Goal: Task Accomplishment & Management: Use online tool/utility

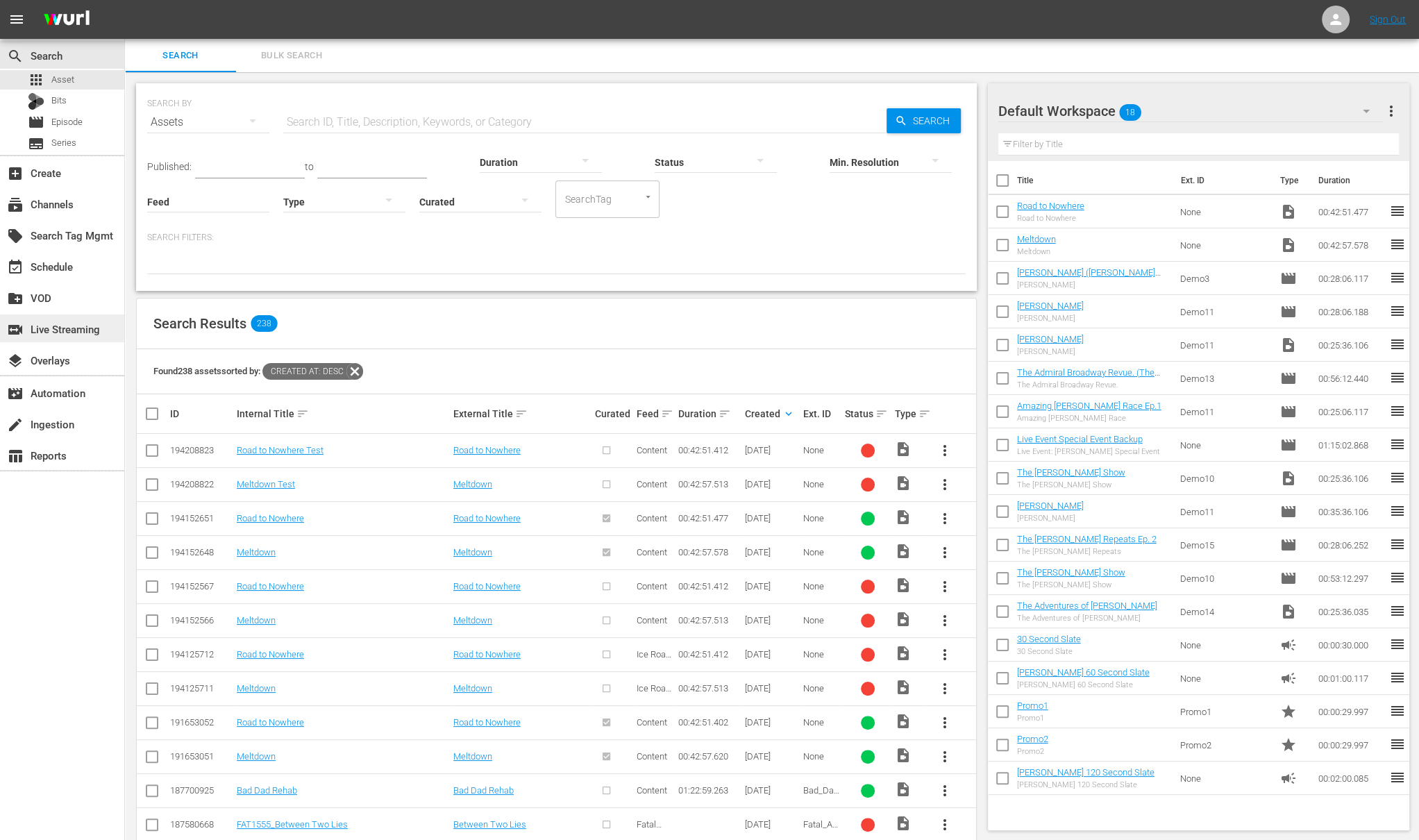
click at [70, 330] on div "switch_video Live Streaming" at bounding box center [39, 327] width 78 height 12
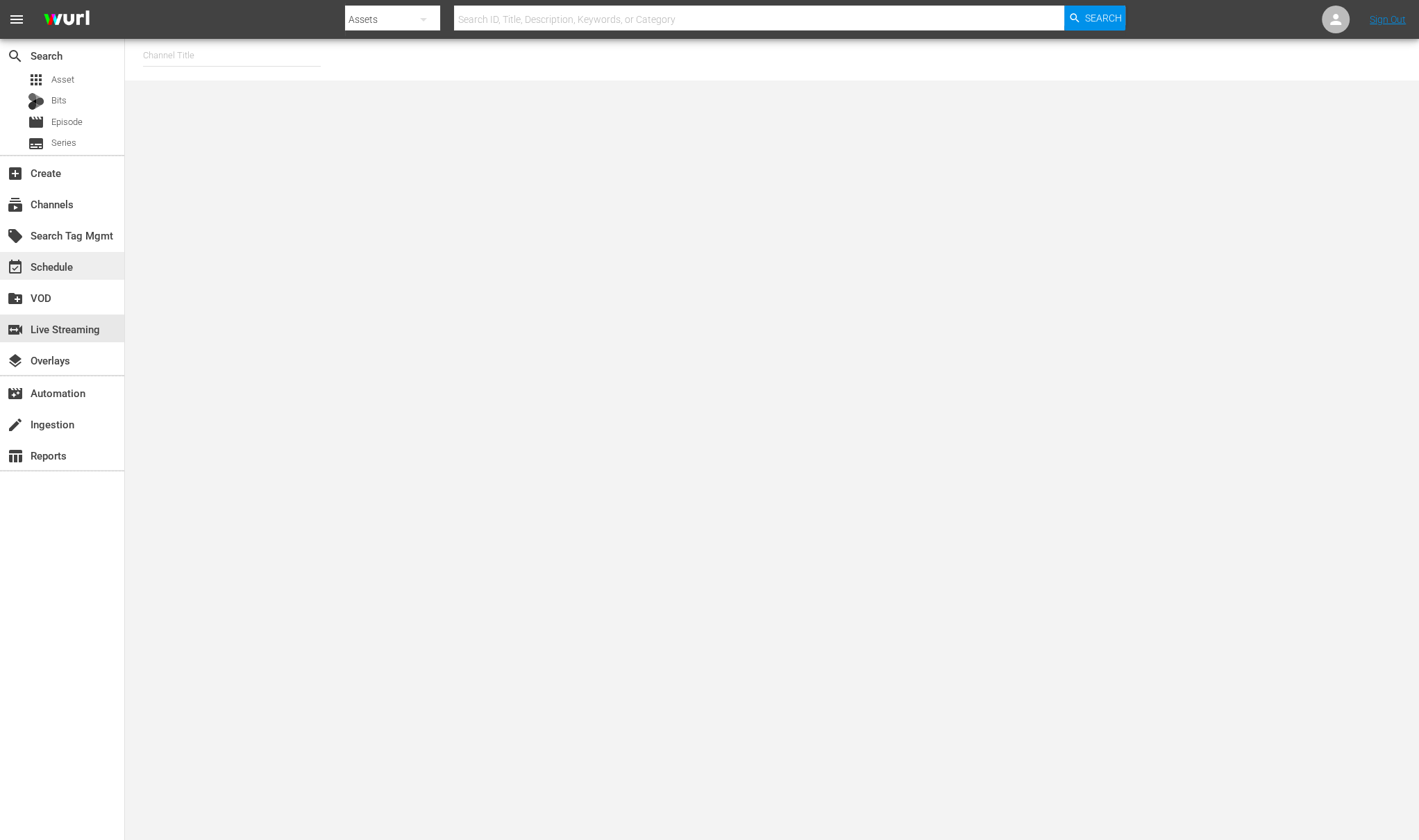
click at [60, 278] on div "event_available Schedule" at bounding box center [62, 266] width 124 height 28
click at [192, 56] on input "text" at bounding box center [224, 59] width 178 height 33
click at [195, 100] on div "Wurl Demo Channel (2122 - wurl_sales_wurldemochannel_1)" at bounding box center [327, 98] width 360 height 33
type input "Wurl Demo Channel (2122 - wurl_sales_wurldemochannel_1)"
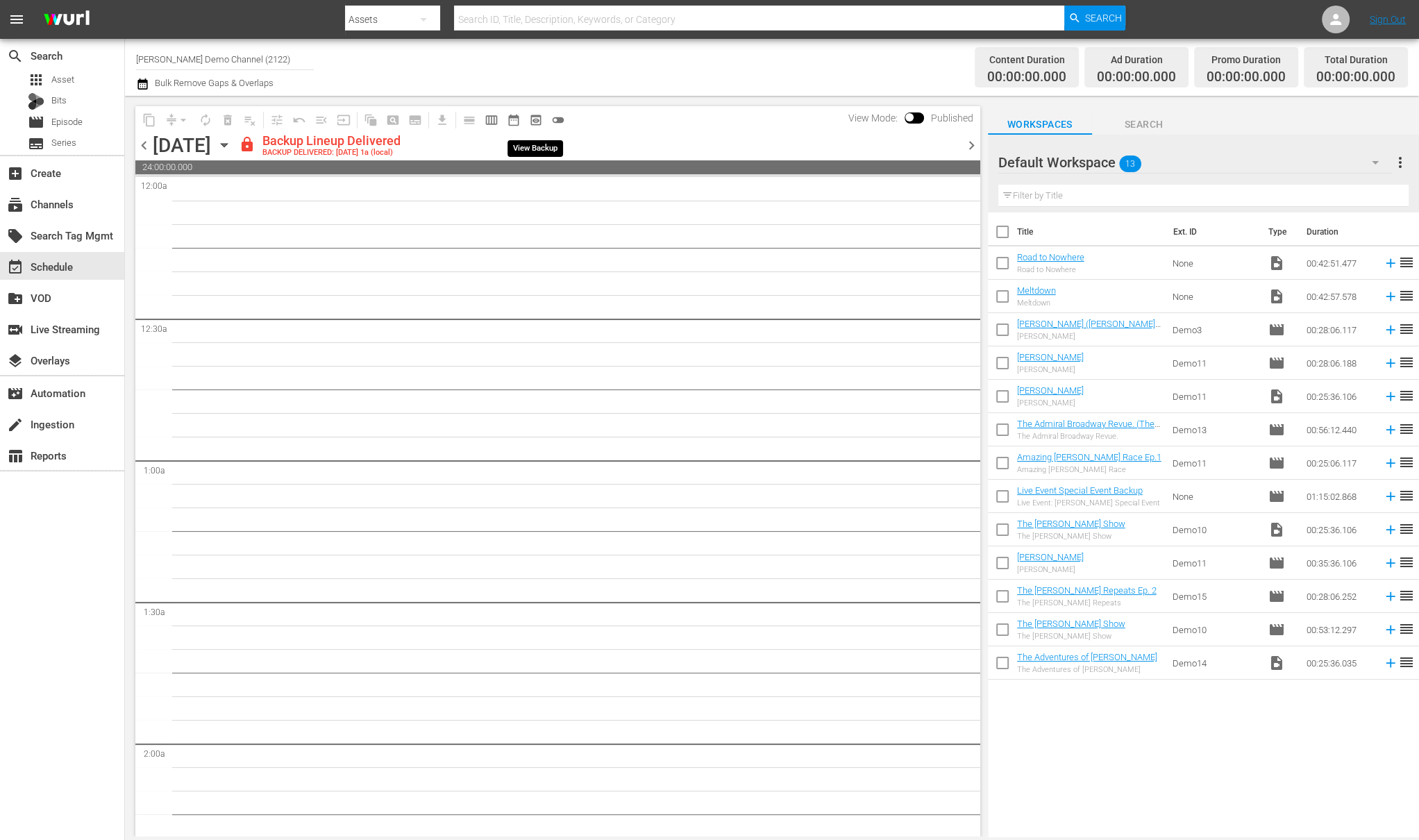
click at [531, 121] on span "preview_outlined" at bounding box center [536, 120] width 14 height 14
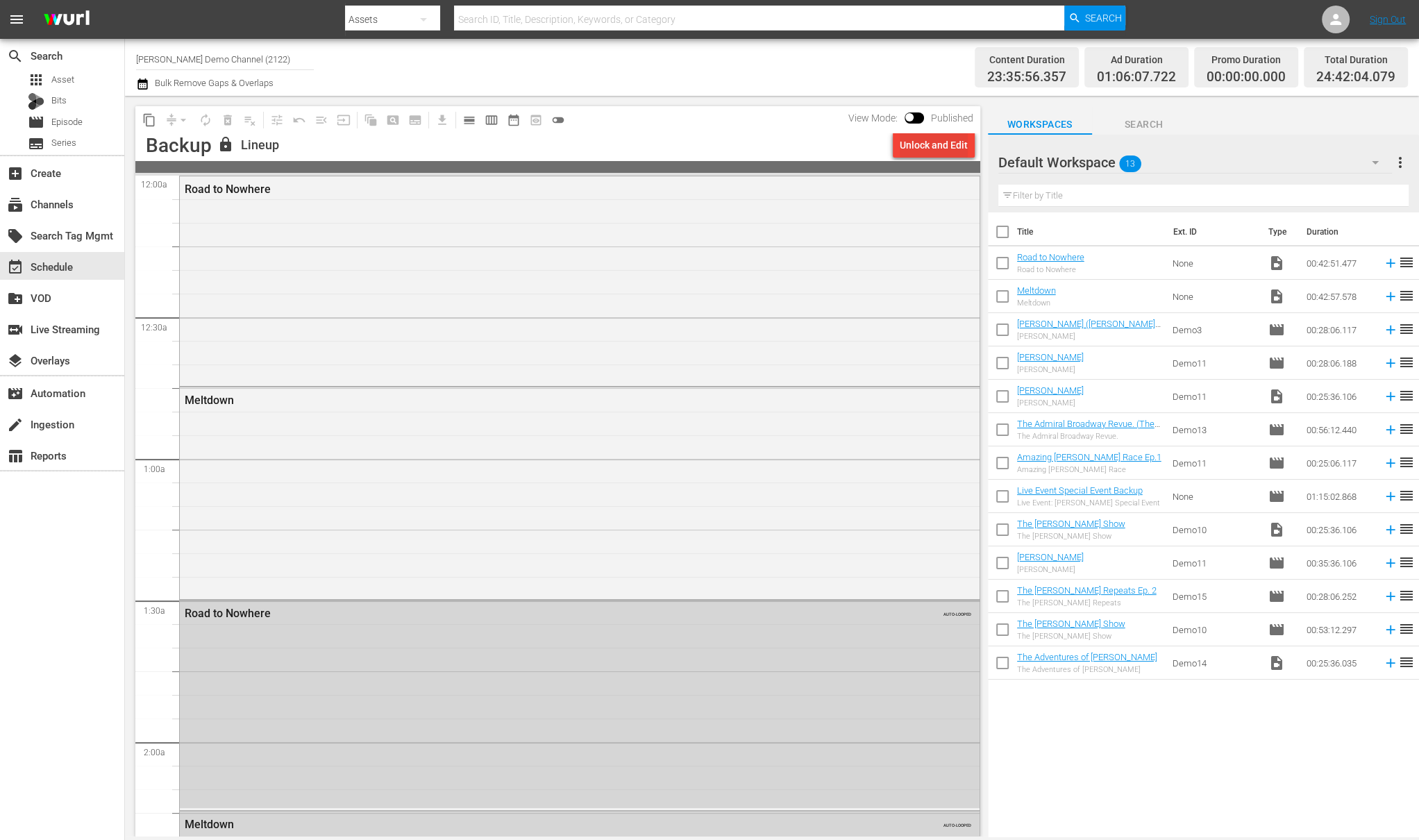
click at [935, 141] on div "Unlock and Edit" at bounding box center [934, 145] width 68 height 25
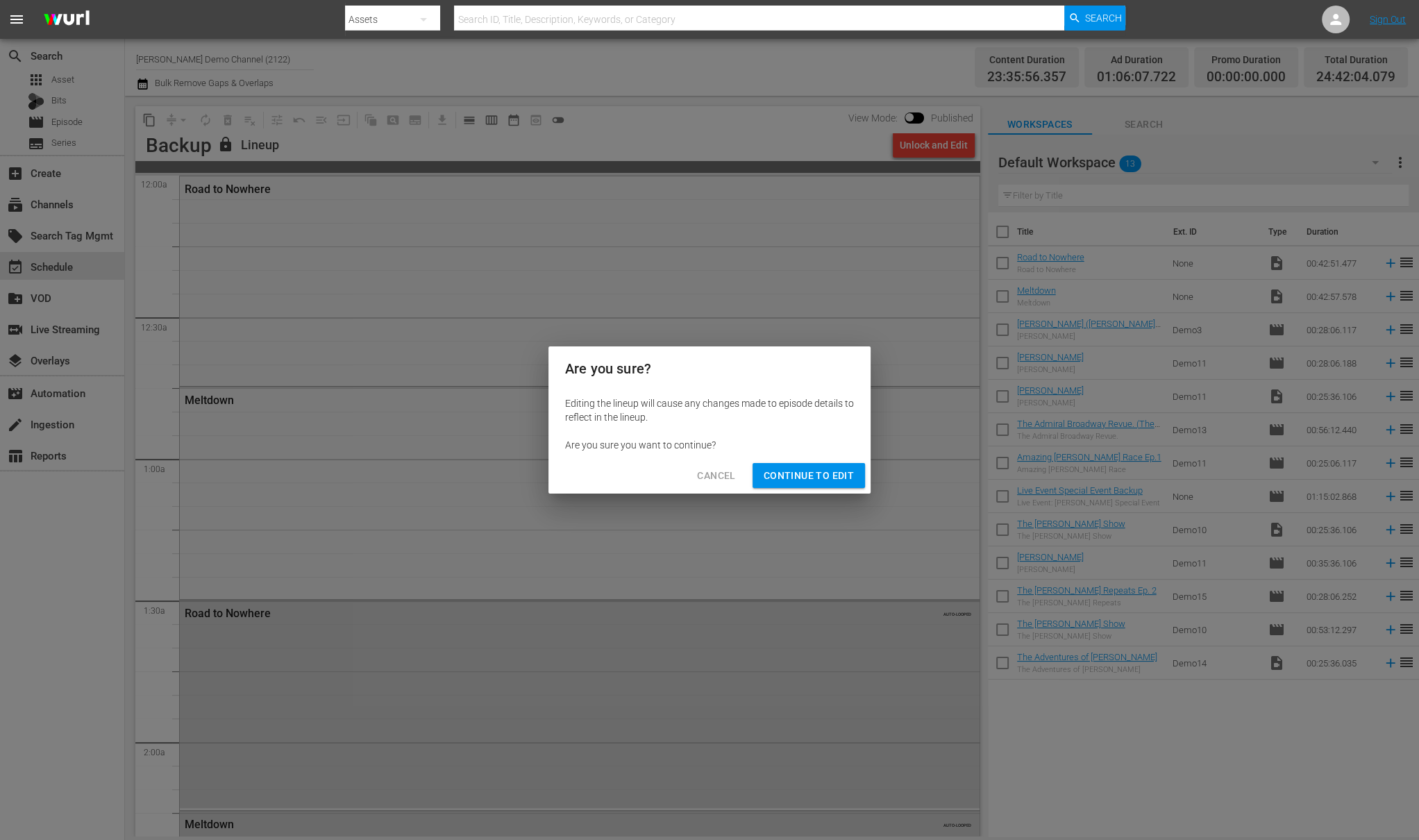
click at [794, 479] on span "Continue to Edit" at bounding box center [808, 475] width 90 height 17
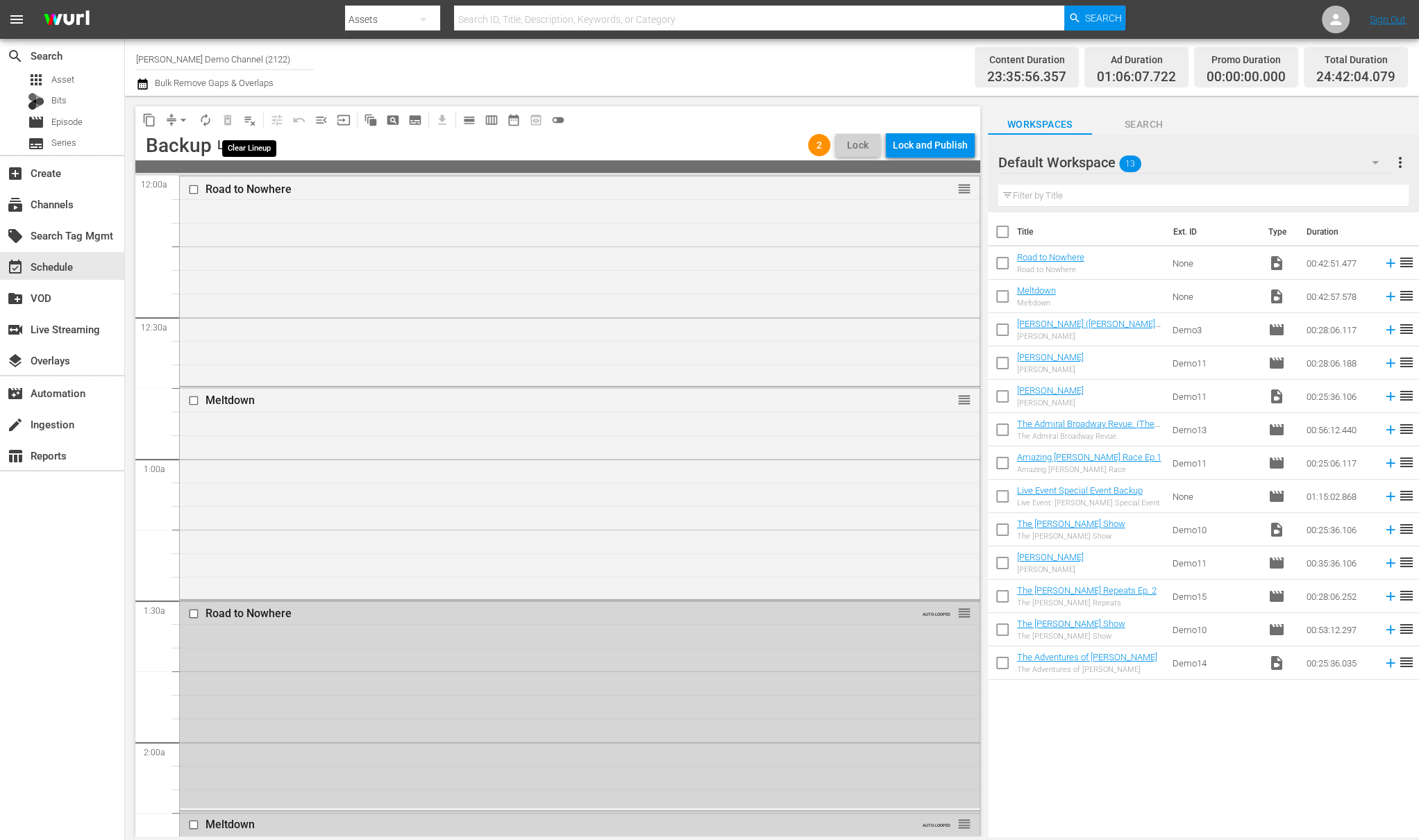
click at [247, 116] on span "playlist_remove_outlined" at bounding box center [250, 120] width 14 height 14
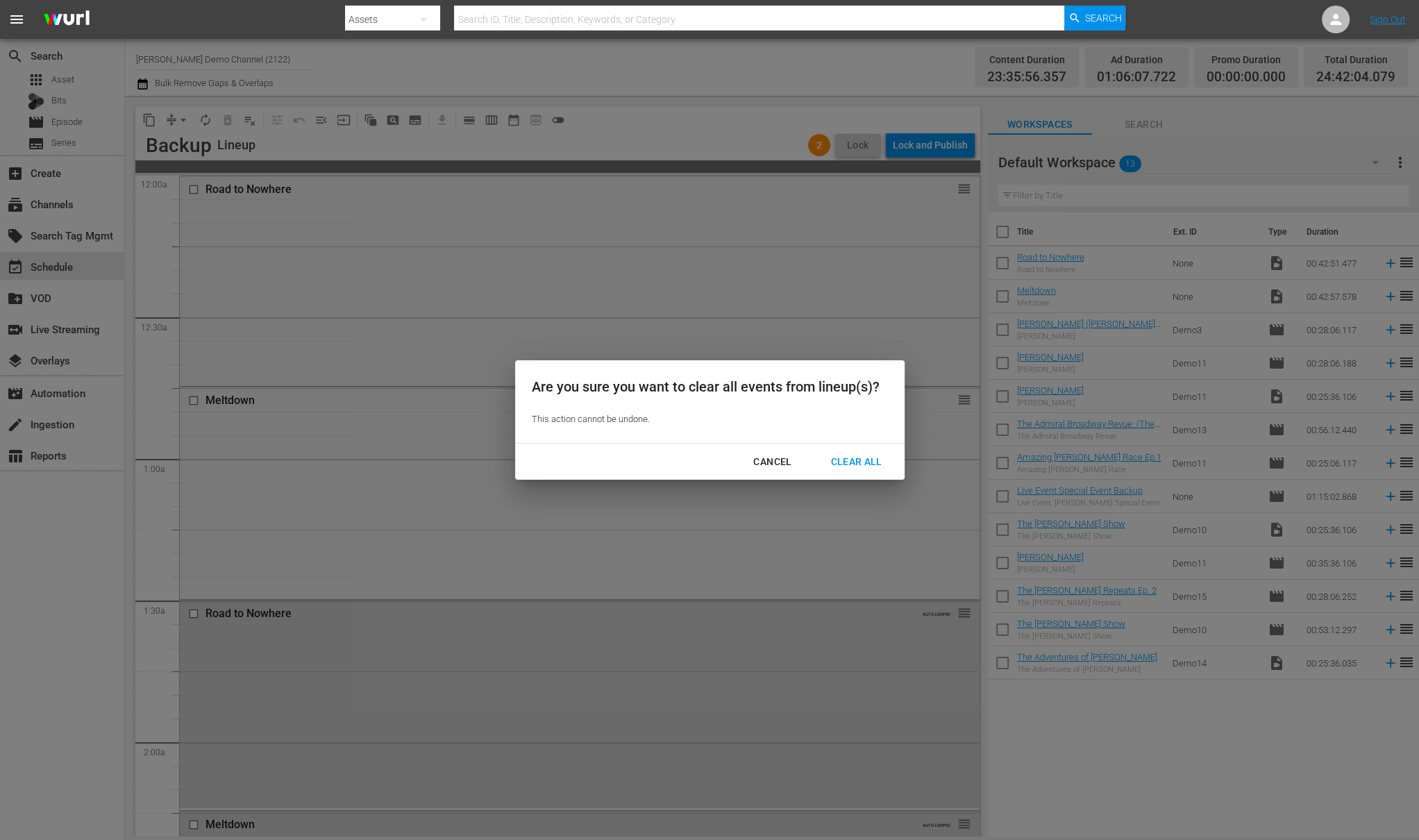
click at [866, 459] on div "Clear All" at bounding box center [856, 461] width 74 height 17
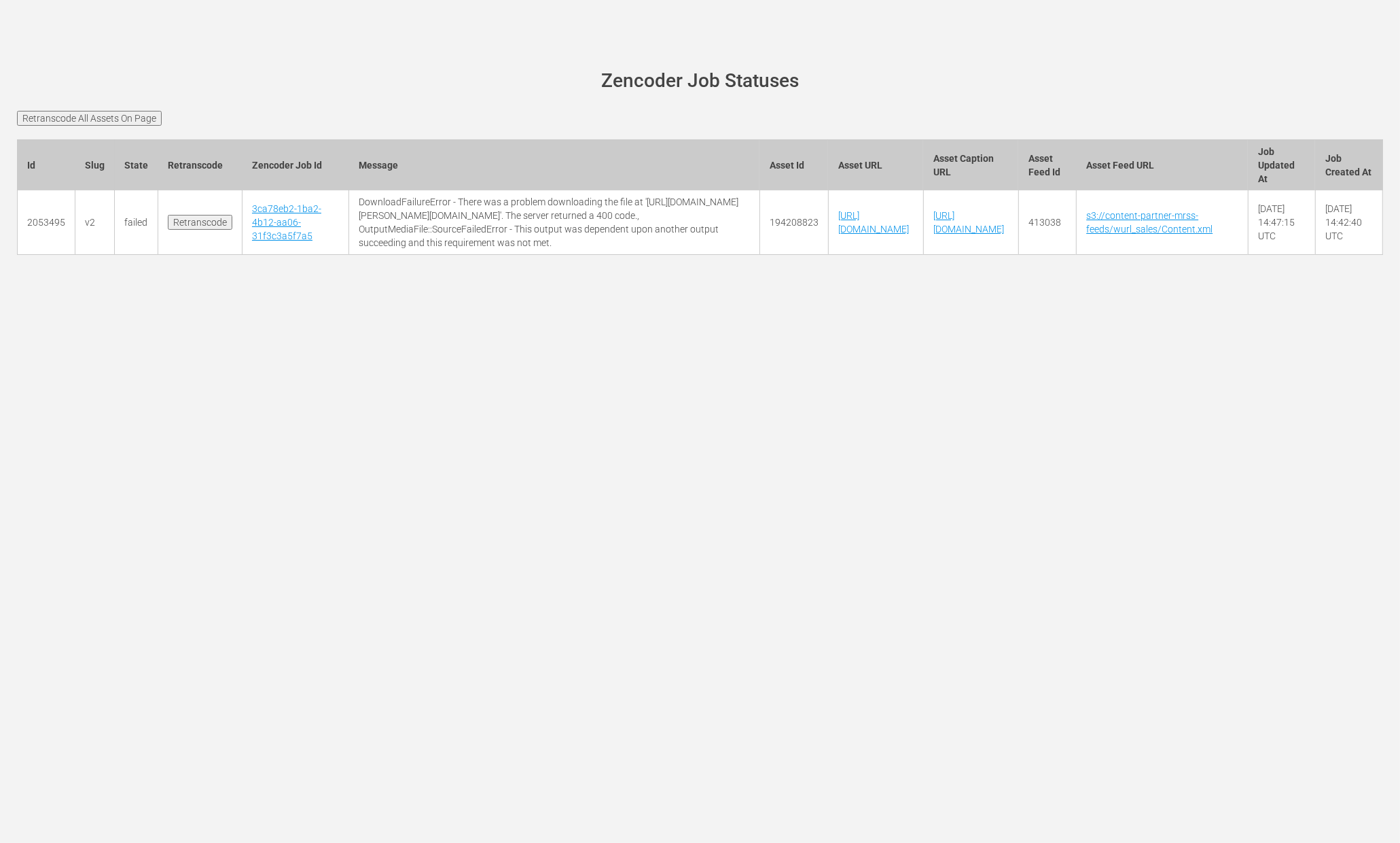
scroll to position [0, 225]
click at [1268, 82] on h1 "Zencoder Job Statuses" at bounding box center [700, 81] width 1329 height 21
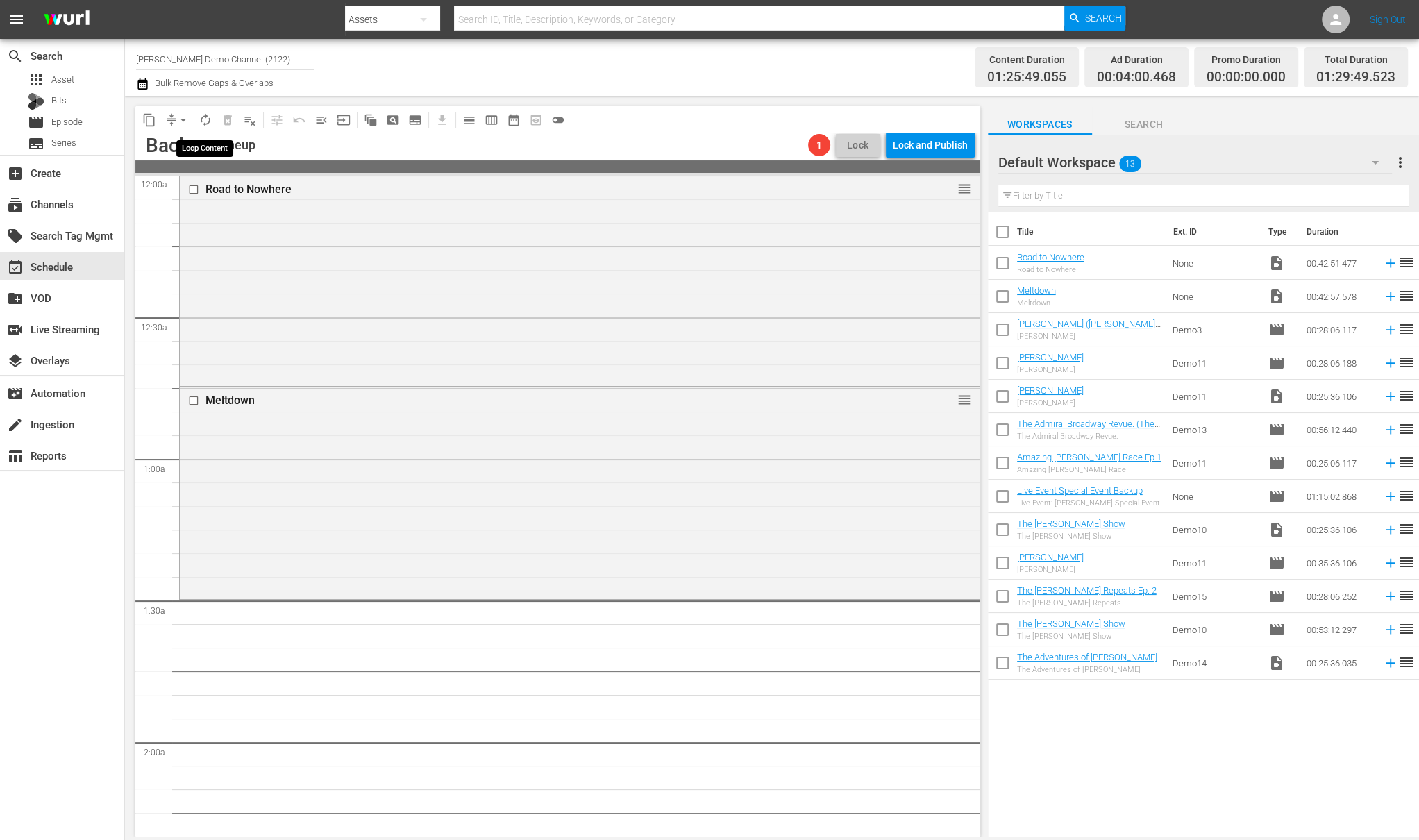
click at [207, 122] on span "autorenew_outlined" at bounding box center [206, 120] width 14 height 14
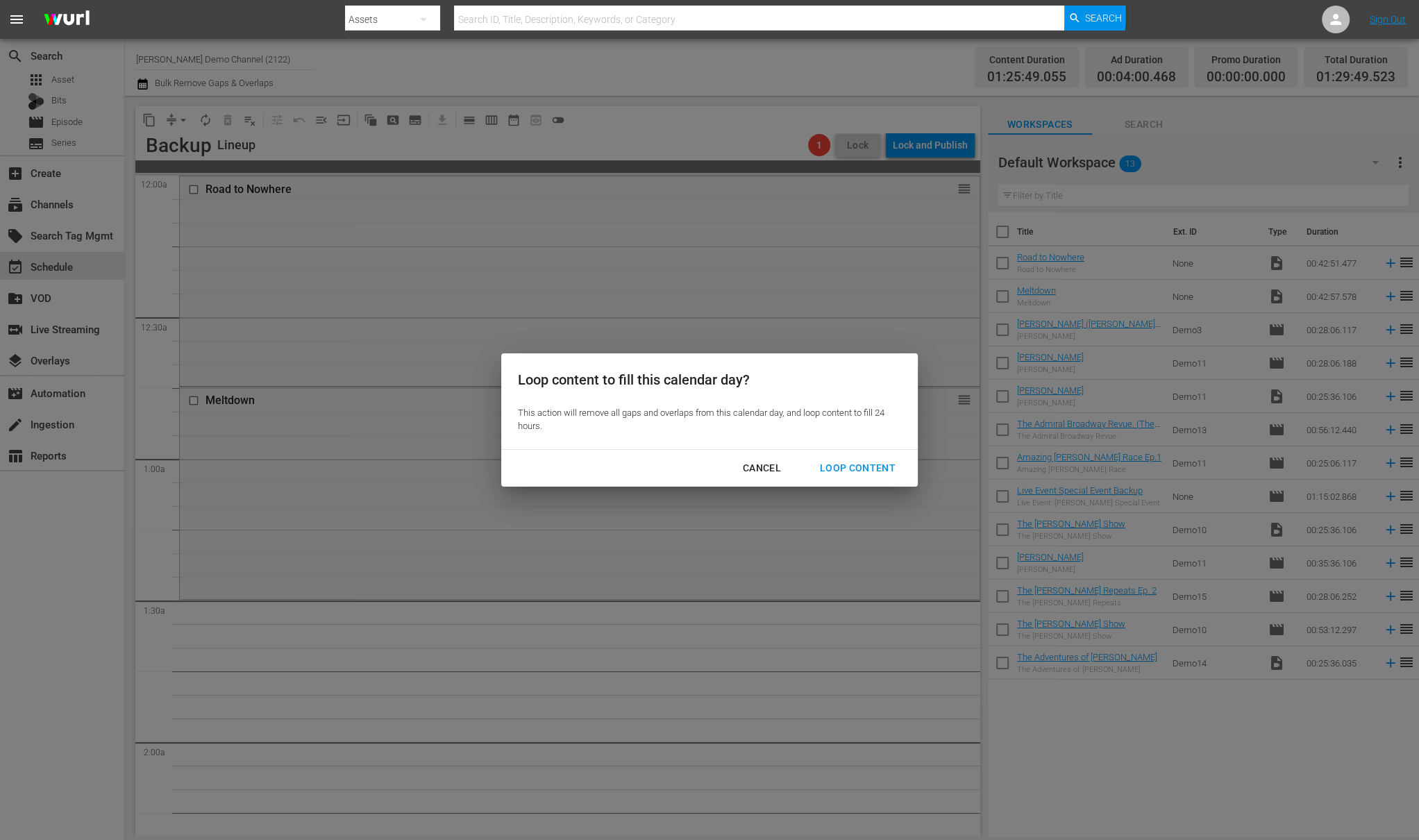
click at [832, 466] on div "Loop Content" at bounding box center [858, 468] width 98 height 17
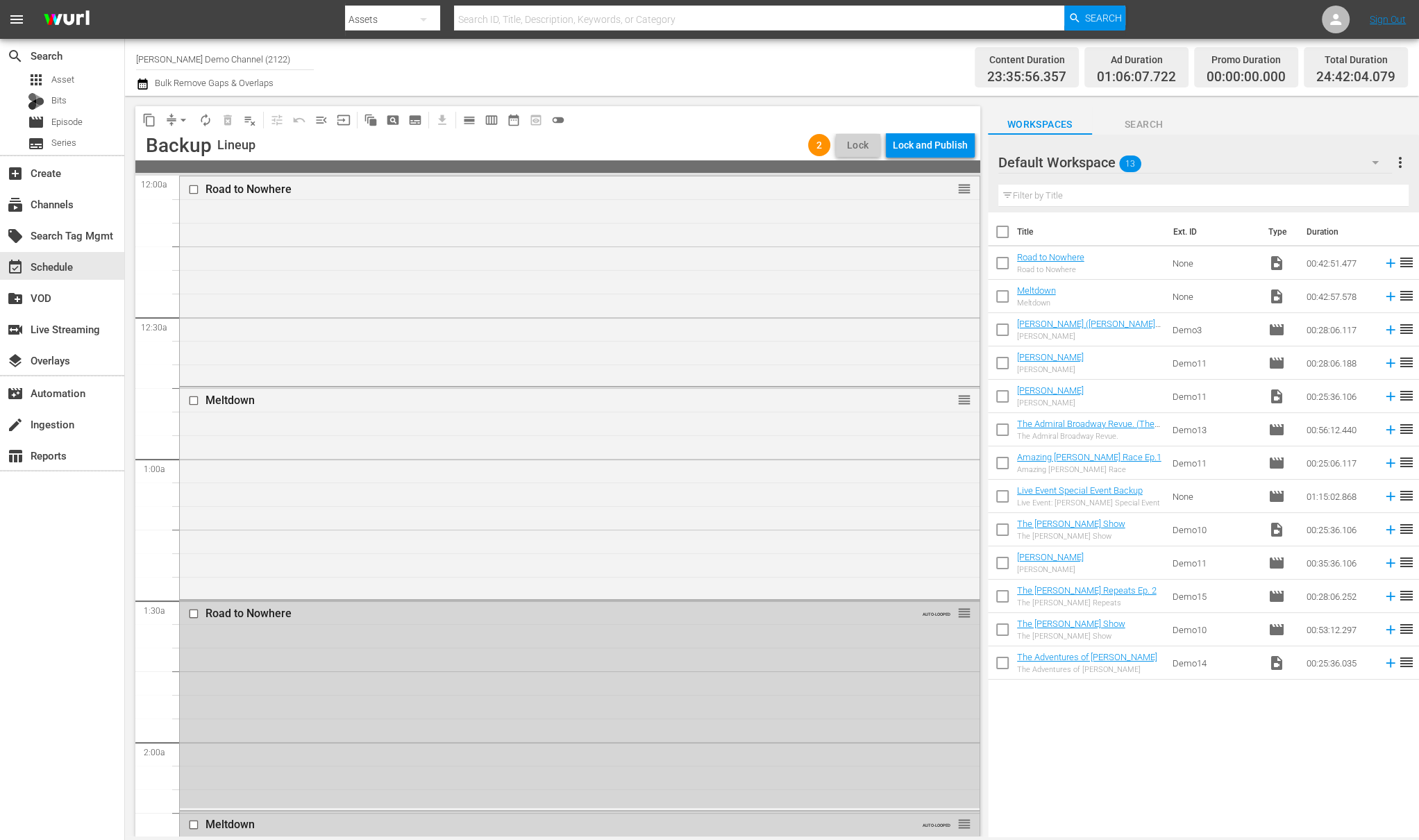
click at [952, 131] on div "content_copy compress arrow_drop_down autorenew_outlined delete_forever_outline…" at bounding box center [558, 119] width 845 height 27
click at [933, 141] on div "Lock and Publish" at bounding box center [930, 145] width 75 height 25
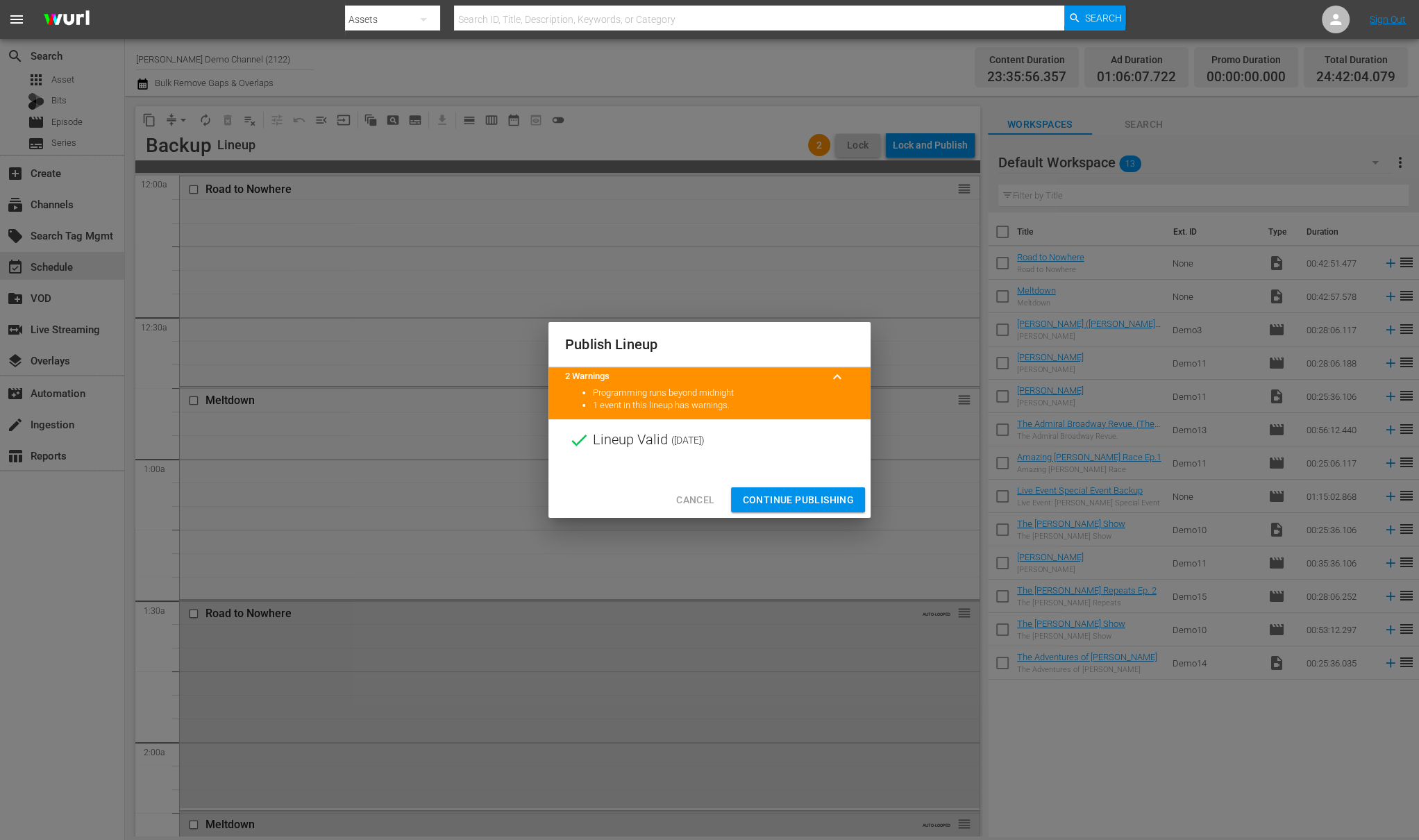
click at [809, 500] on span "Continue Publishing" at bounding box center [798, 500] width 112 height 17
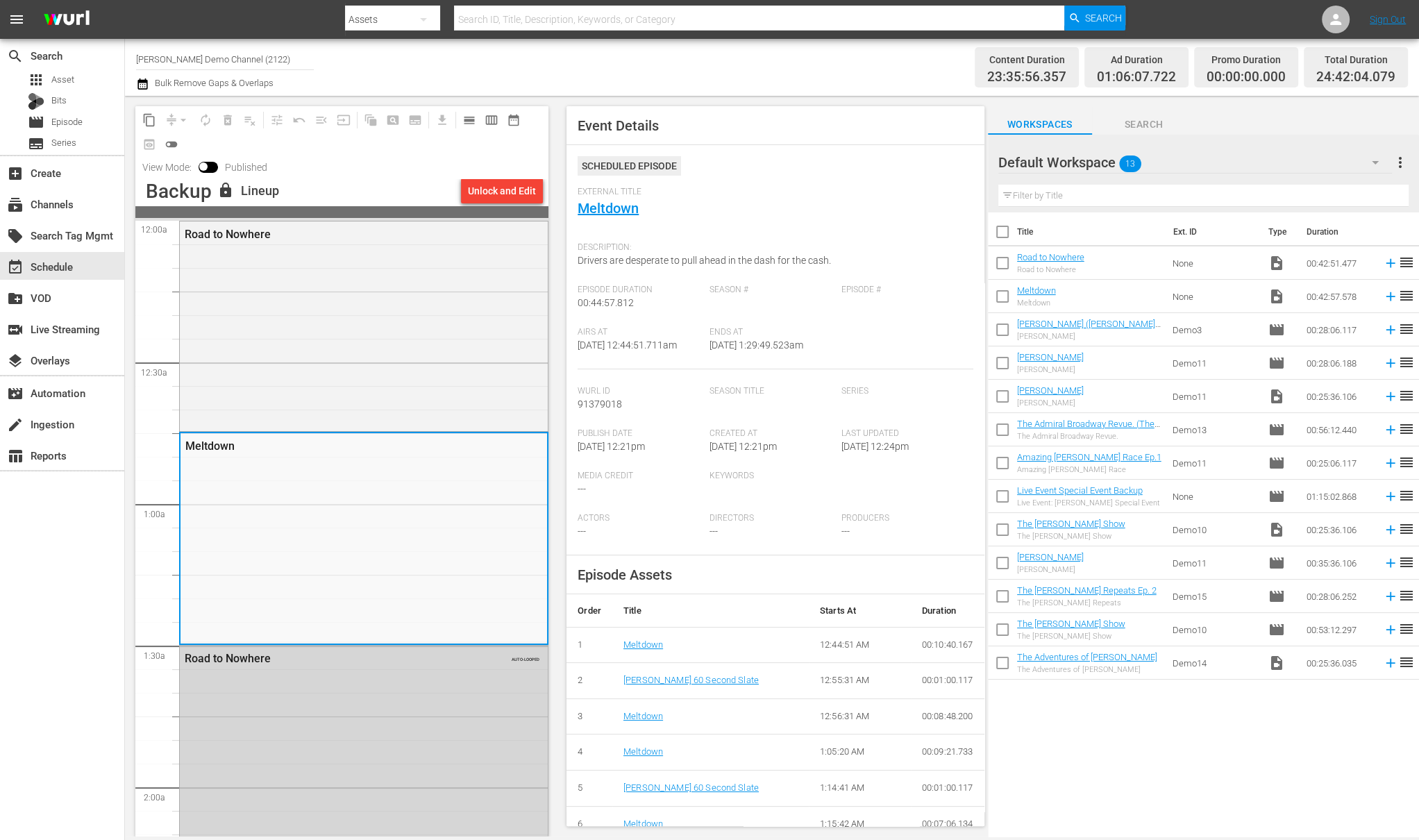
scroll to position [50, 0]
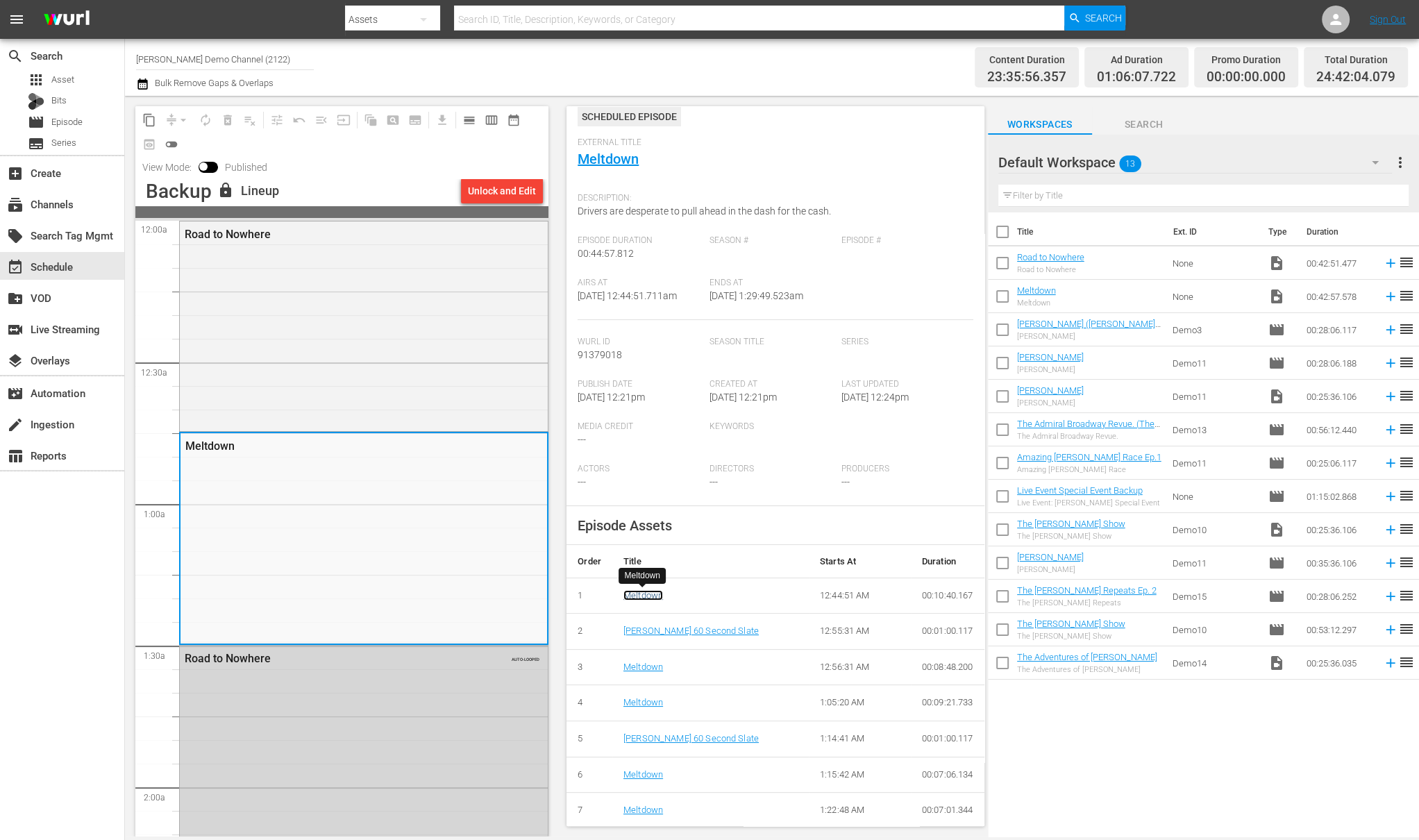
click at [651, 596] on link "Meltdown" at bounding box center [643, 595] width 40 height 10
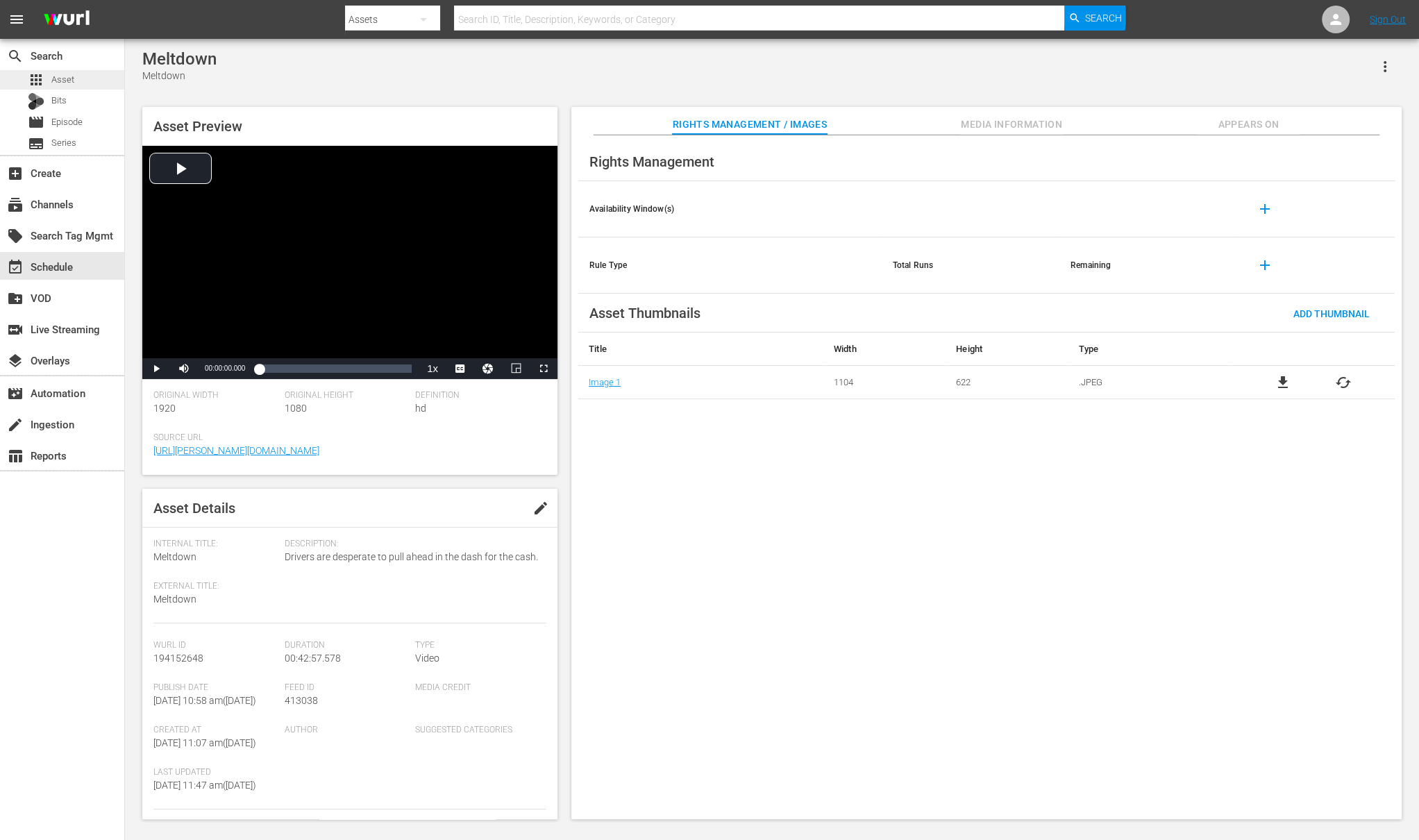
click at [76, 71] on div "apps Asset" at bounding box center [62, 79] width 124 height 19
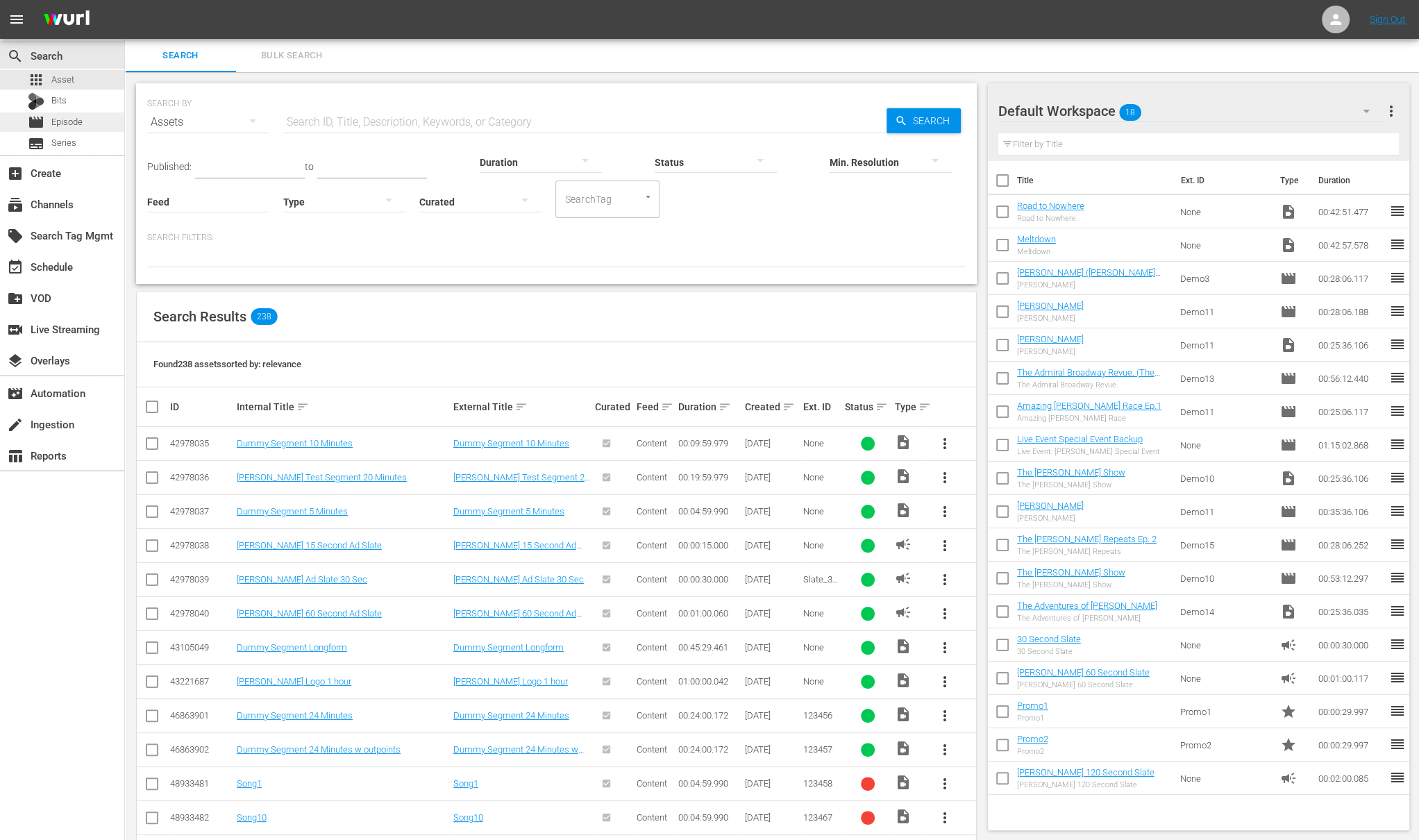
click at [89, 124] on div "movie Episode" at bounding box center [62, 122] width 124 height 19
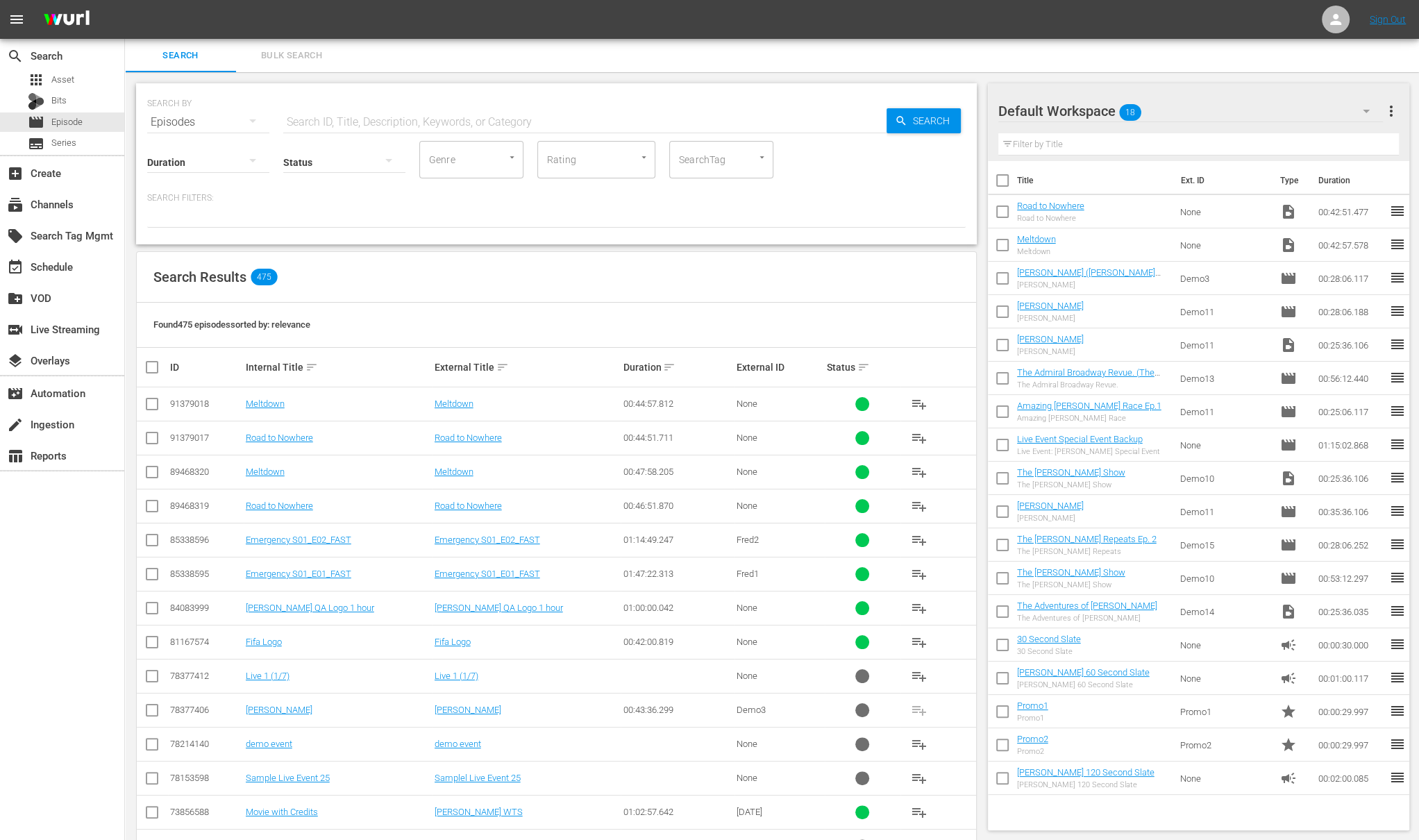
click at [146, 439] on input "checkbox" at bounding box center [151, 441] width 16 height 16
checkbox input "true"
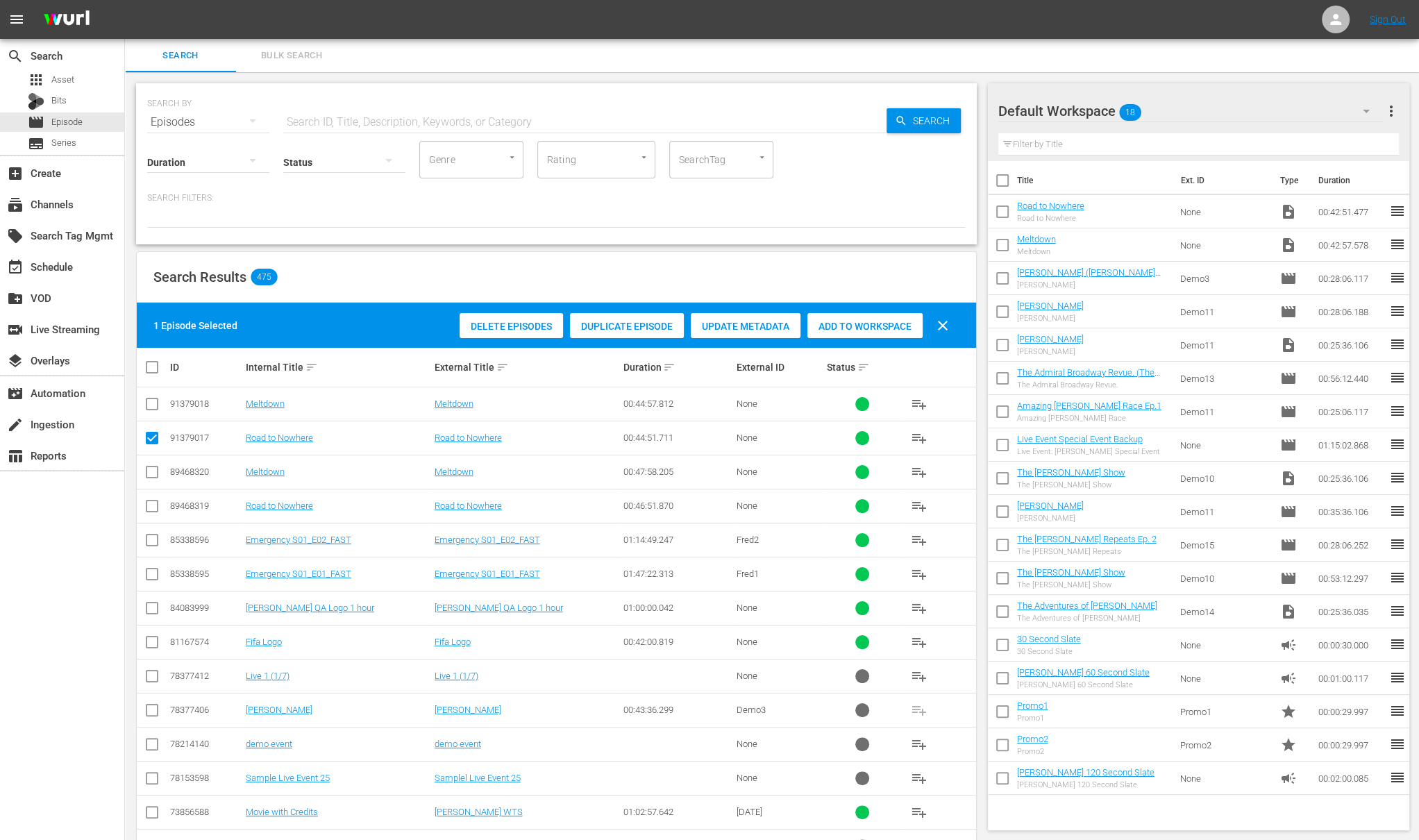
click at [154, 399] on input "checkbox" at bounding box center [151, 406] width 16 height 16
click at [151, 406] on input "checkbox" at bounding box center [151, 406] width 16 height 16
checkbox input "false"
click at [151, 437] on input "checkbox" at bounding box center [151, 441] width 16 height 16
checkbox input "false"
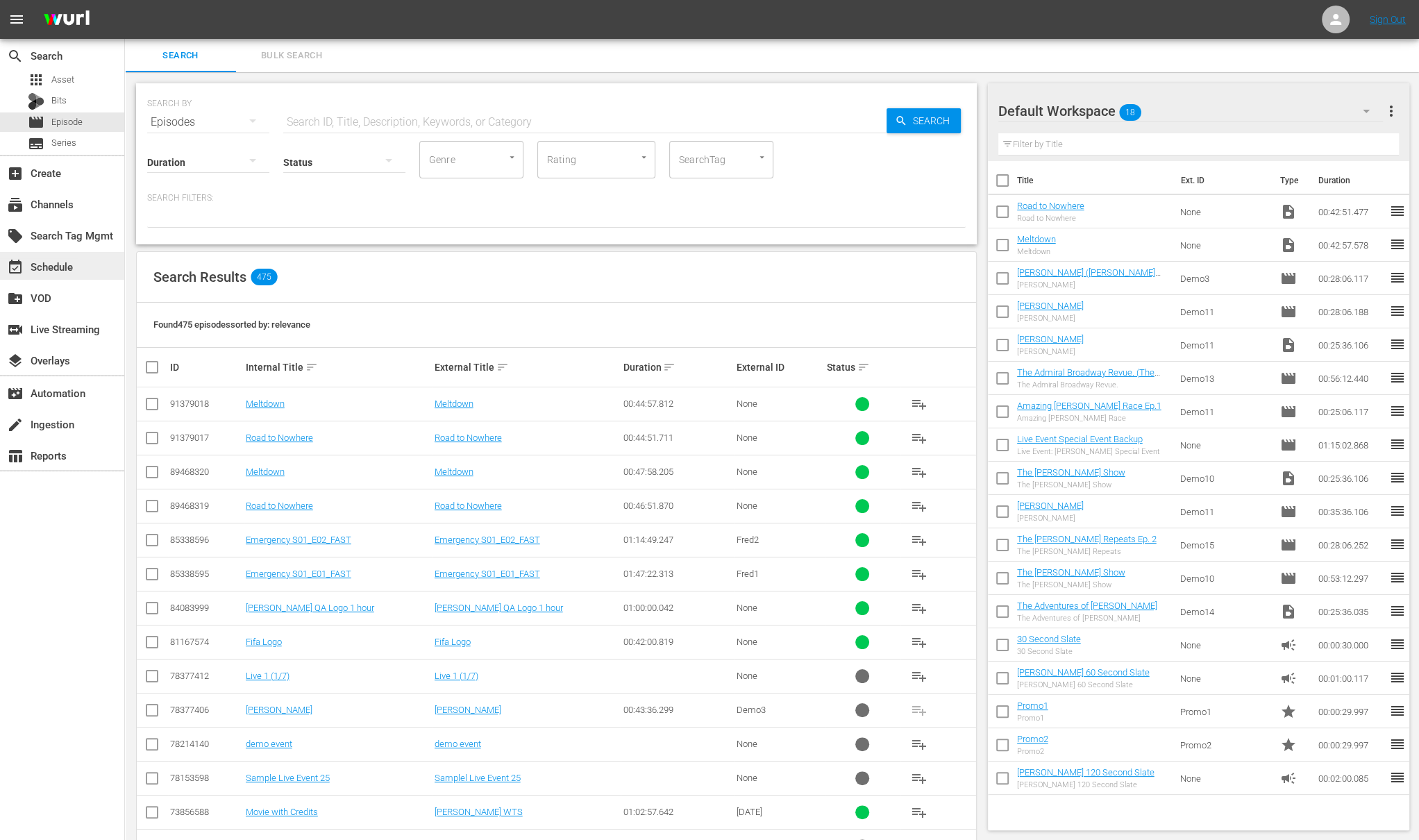
click at [64, 263] on div "event_available Schedule" at bounding box center [39, 264] width 78 height 12
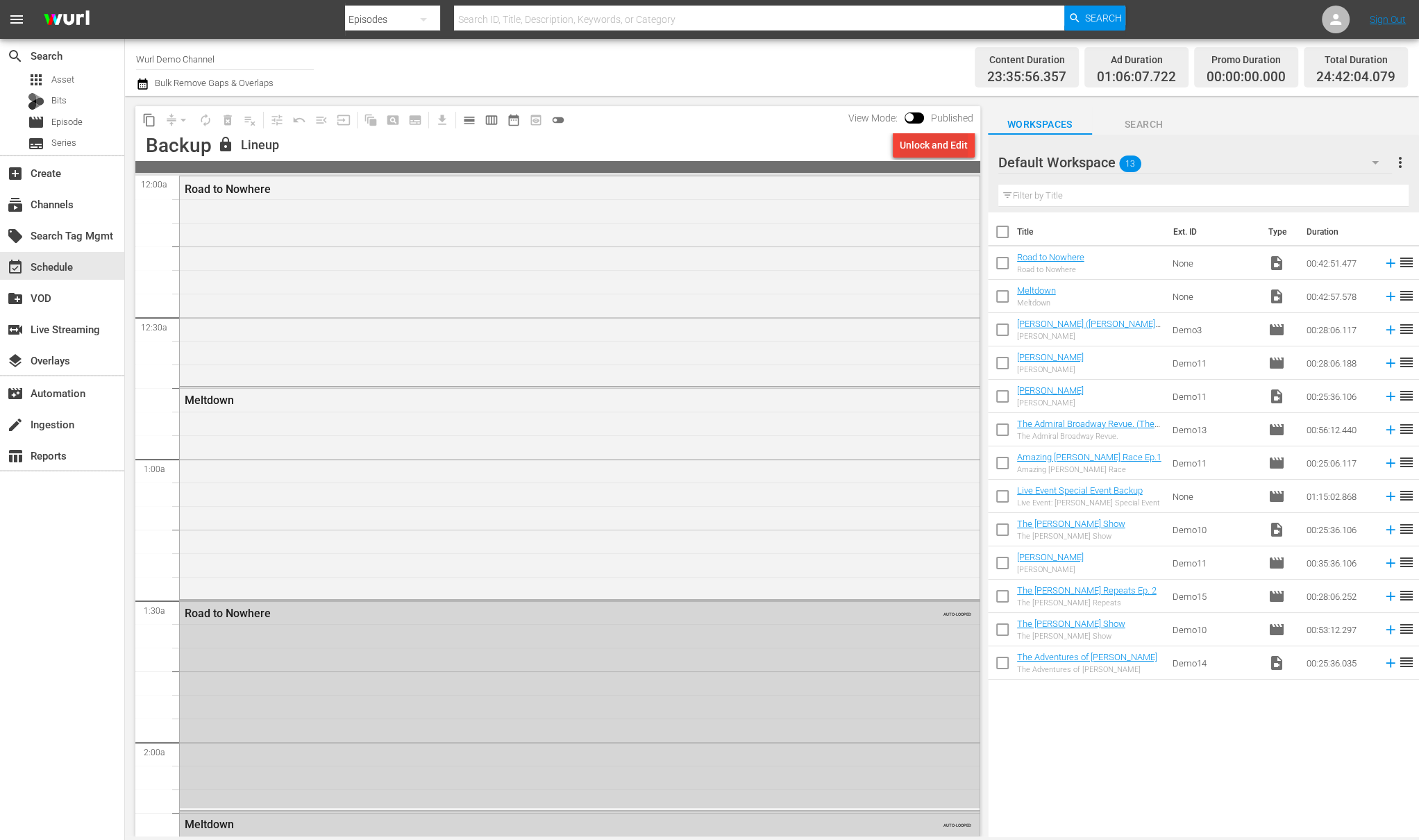
click at [926, 153] on div "Unlock and Edit" at bounding box center [934, 145] width 68 height 25
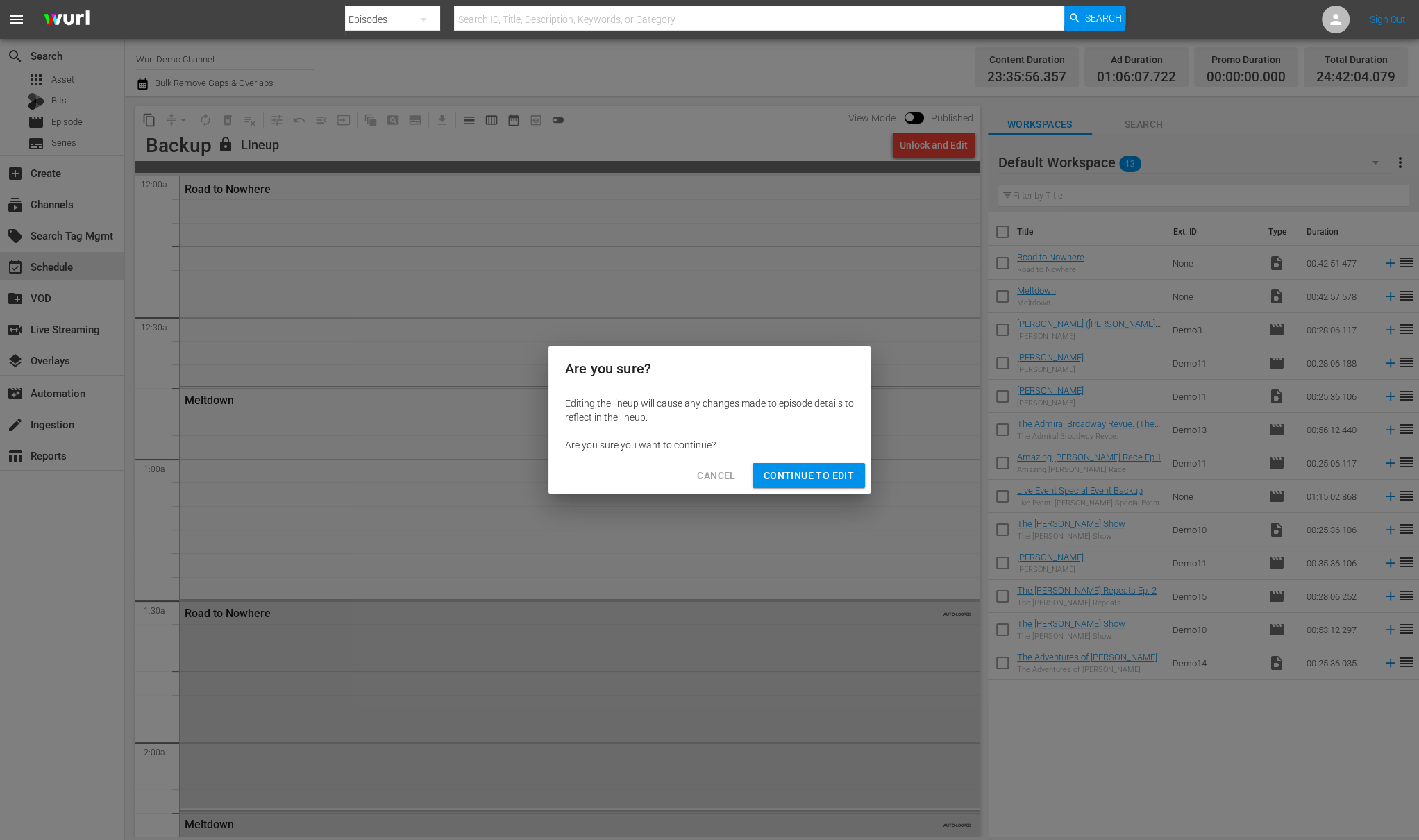
click at [808, 476] on span "Continue to Edit" at bounding box center [808, 475] width 90 height 17
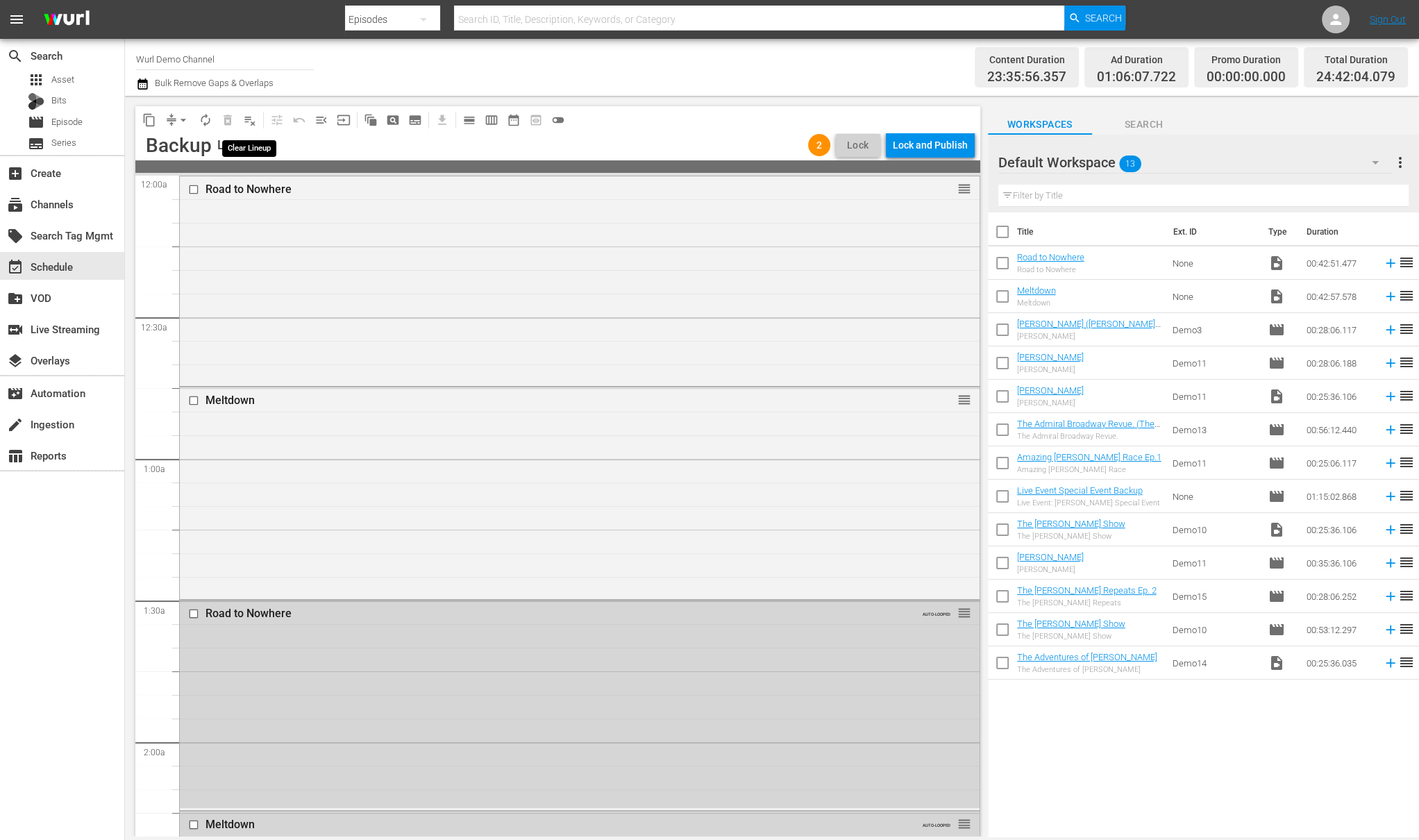
click at [248, 118] on span "playlist_remove_outlined" at bounding box center [250, 120] width 14 height 14
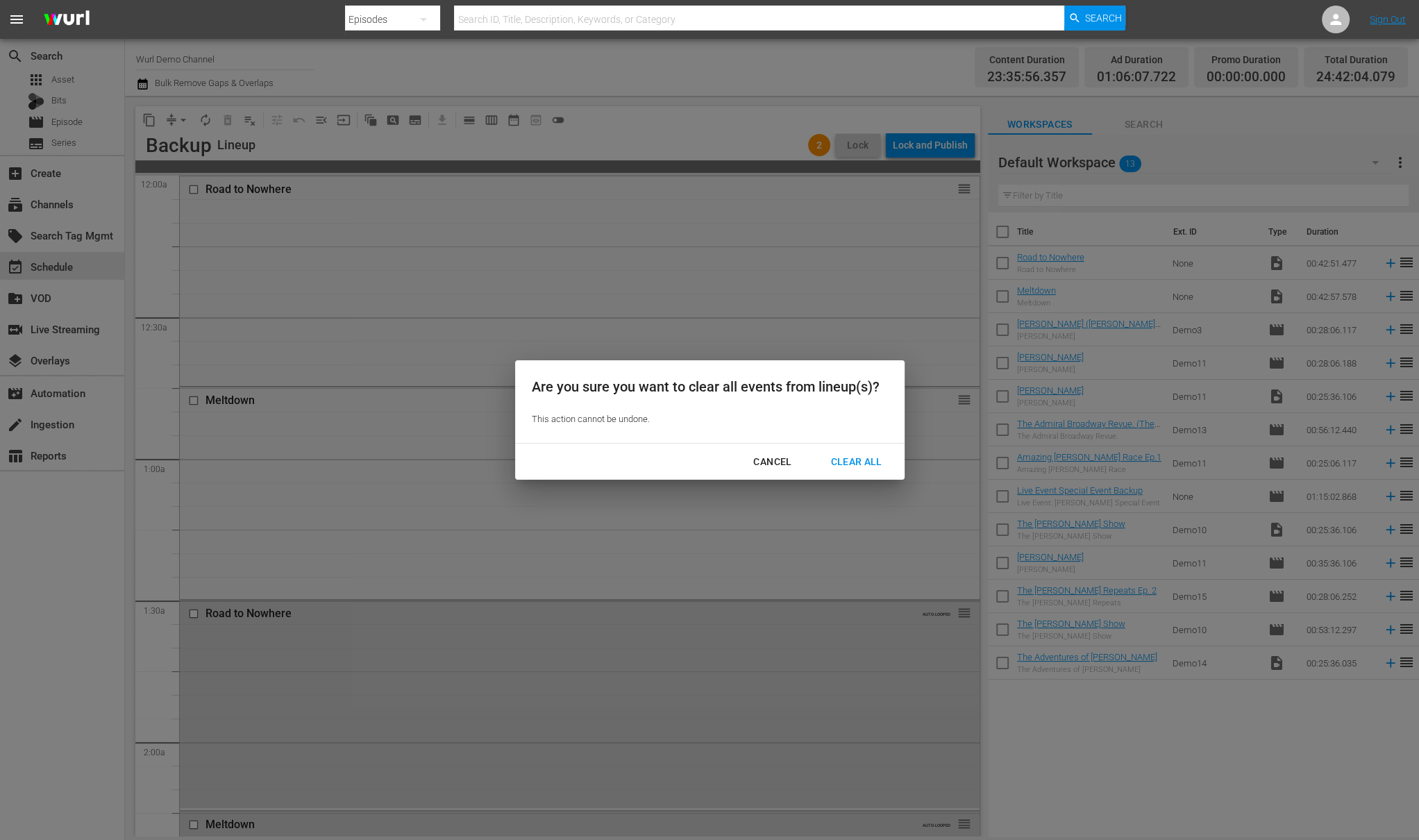
click at [843, 459] on div "Clear All" at bounding box center [856, 461] width 74 height 17
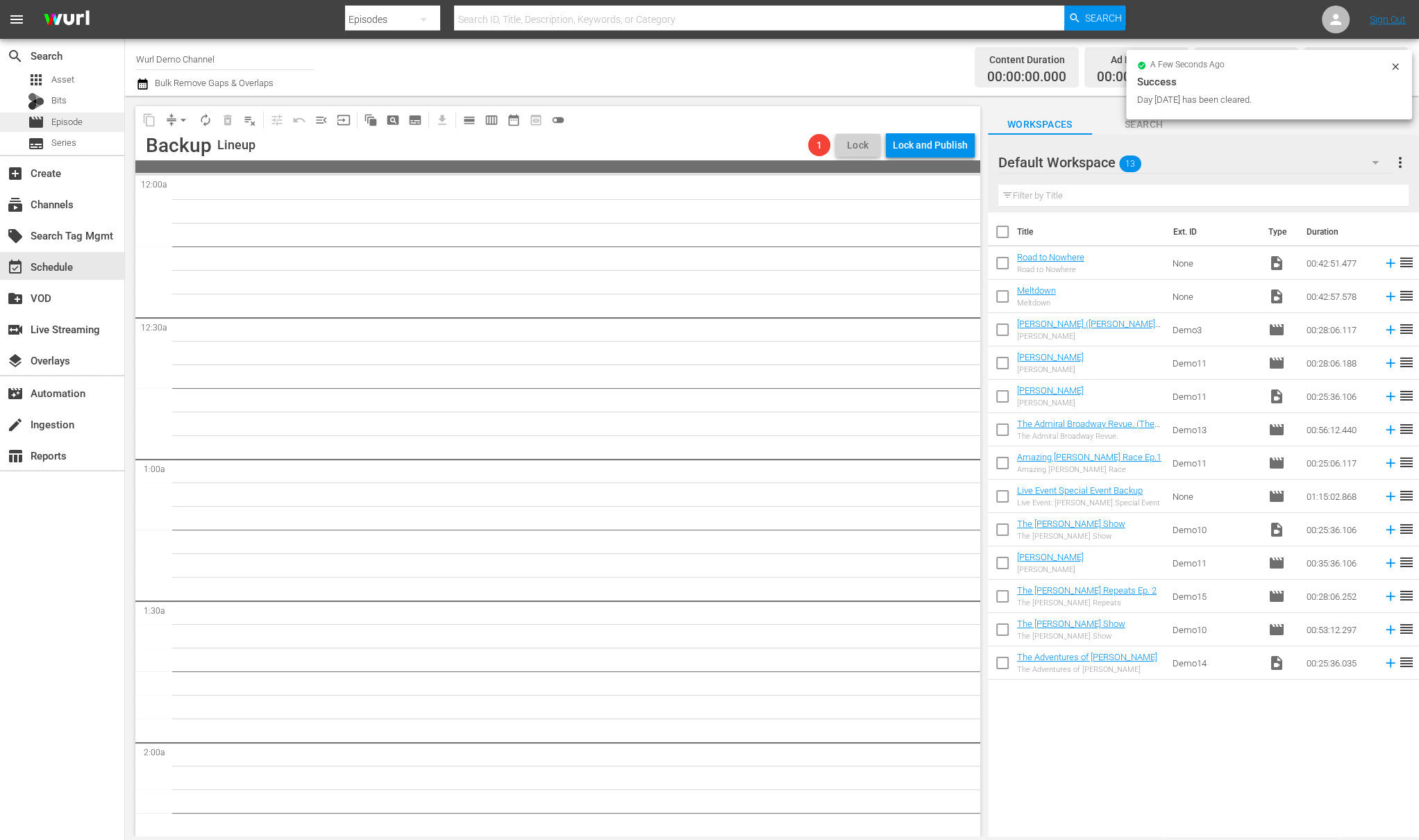
click at [76, 128] on span "Episode" at bounding box center [67, 123] width 31 height 14
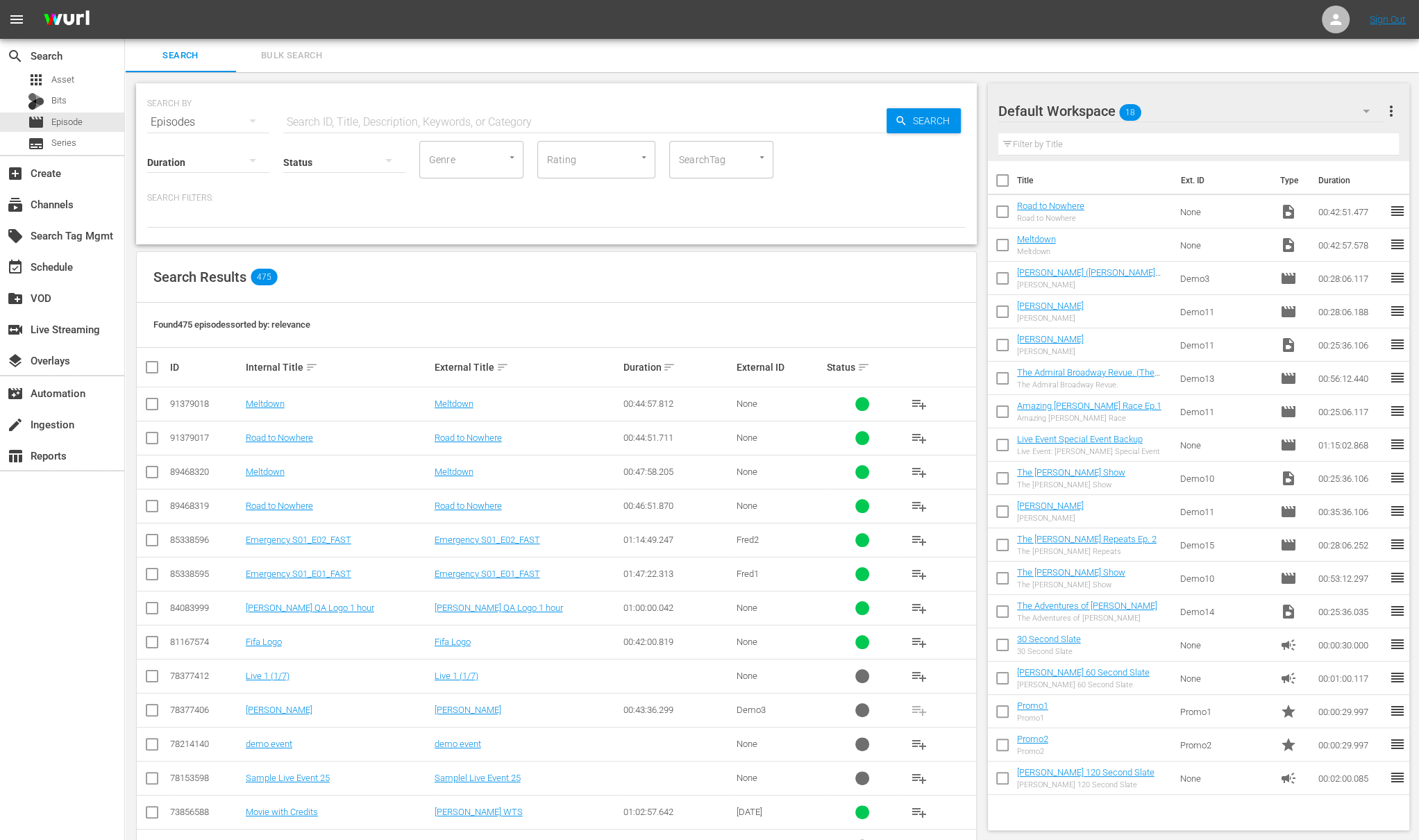
click at [154, 402] on input "checkbox" at bounding box center [151, 406] width 16 height 16
checkbox input "true"
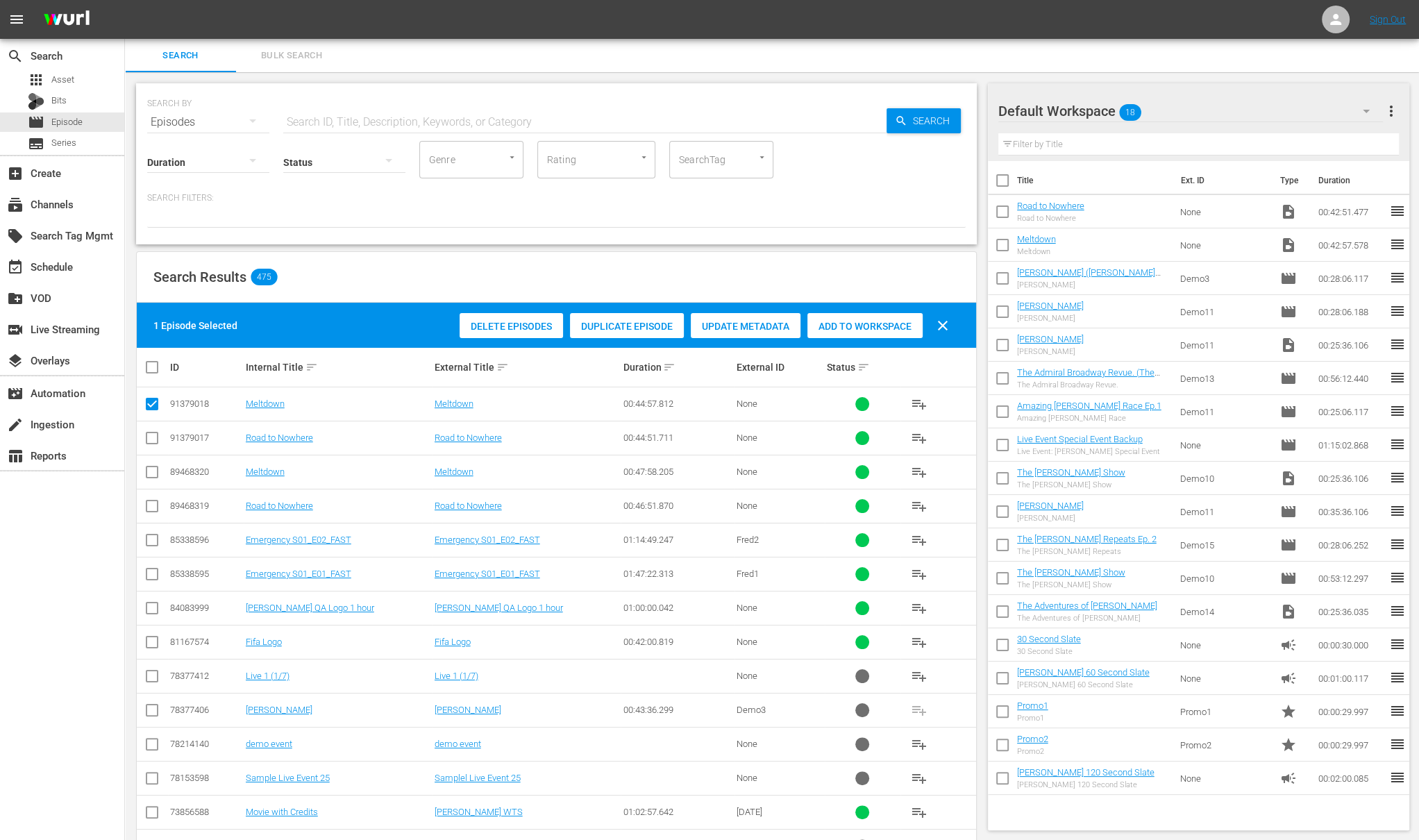
click at [151, 434] on input "checkbox" at bounding box center [151, 441] width 16 height 16
checkbox input "true"
click at [748, 324] on span "Update Metadata" at bounding box center [745, 326] width 109 height 11
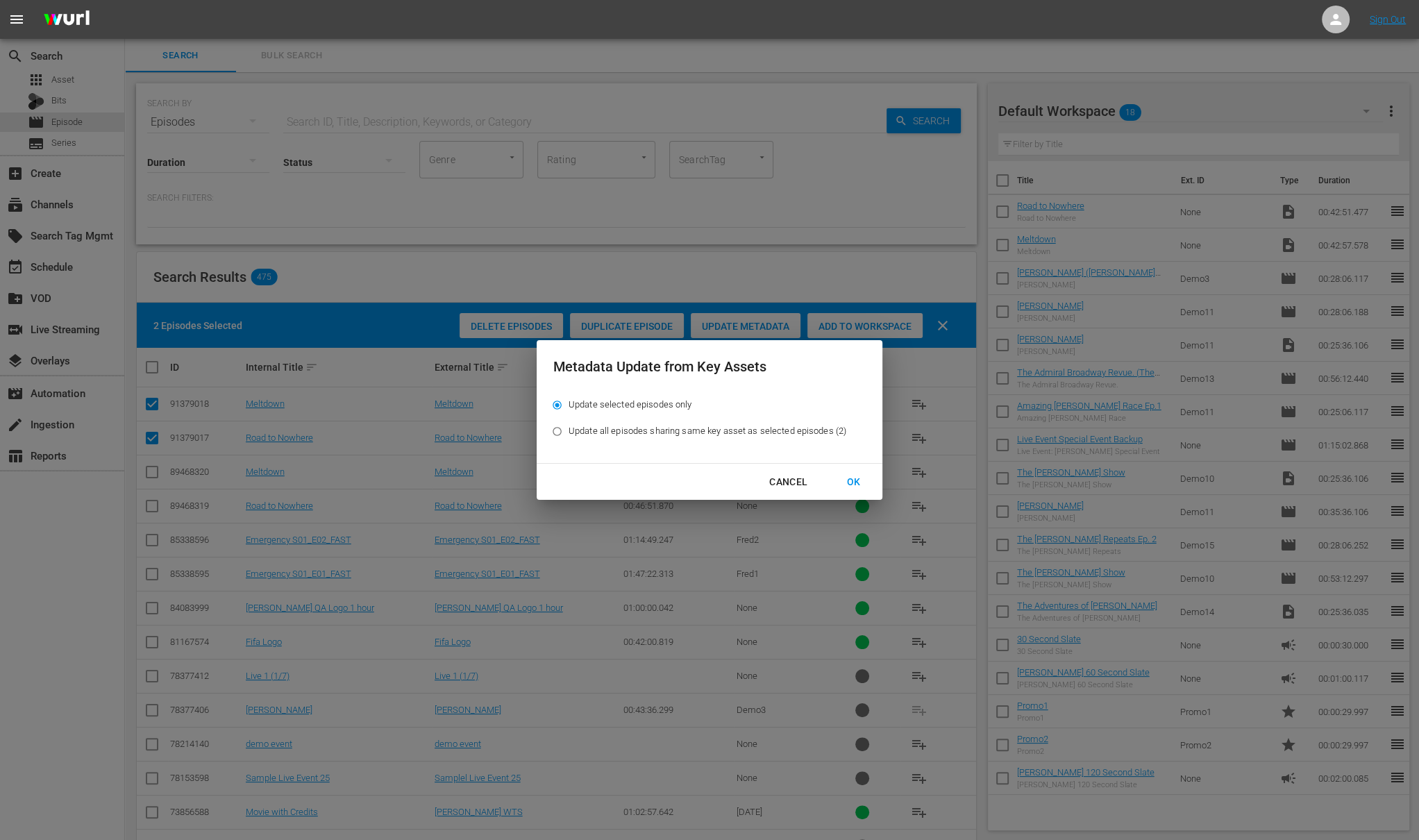
click at [857, 481] on div "OK" at bounding box center [853, 482] width 36 height 17
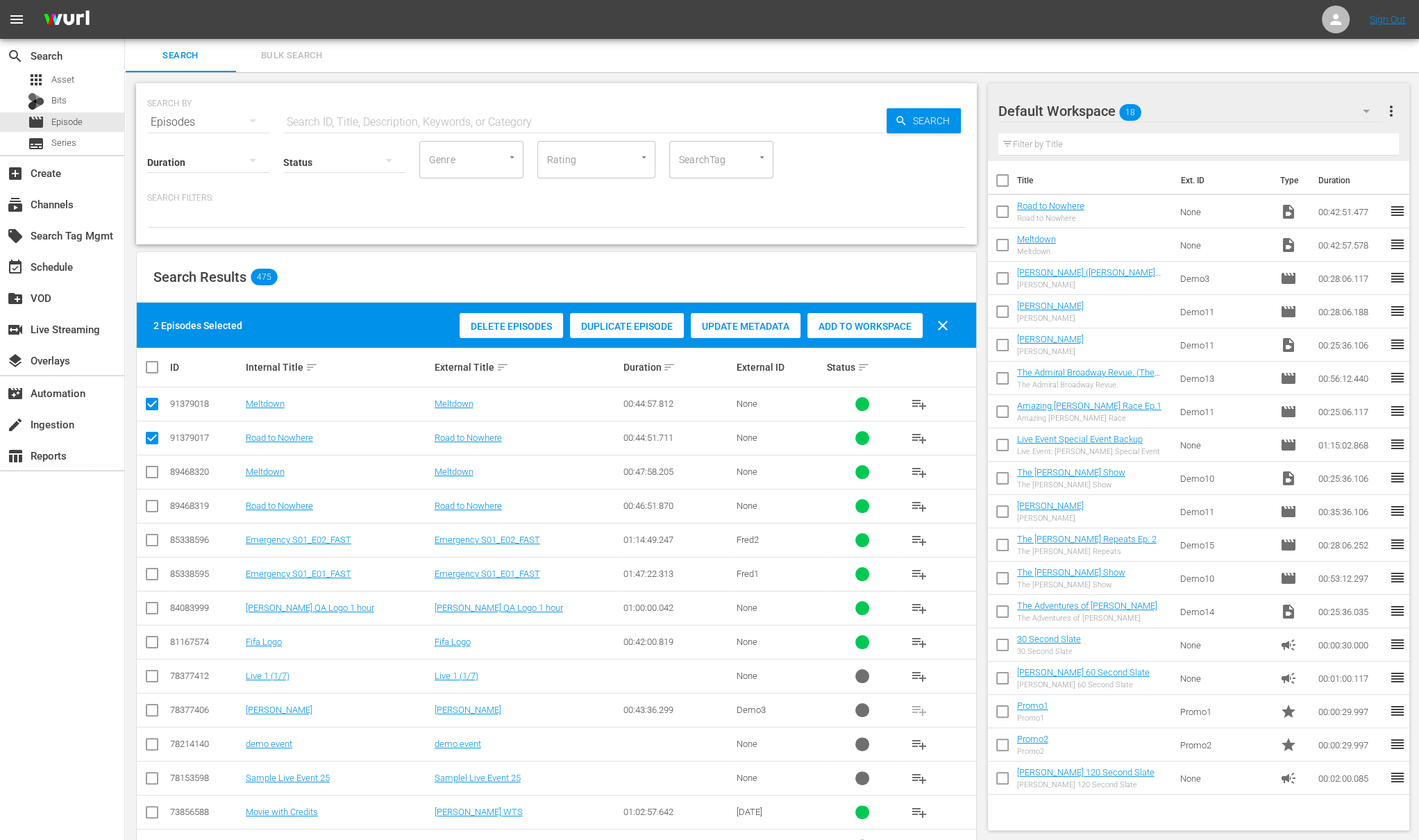
click at [152, 402] on input "checkbox" at bounding box center [151, 406] width 16 height 16
checkbox input "false"
click at [155, 438] on input "checkbox" at bounding box center [151, 441] width 16 height 16
checkbox input "false"
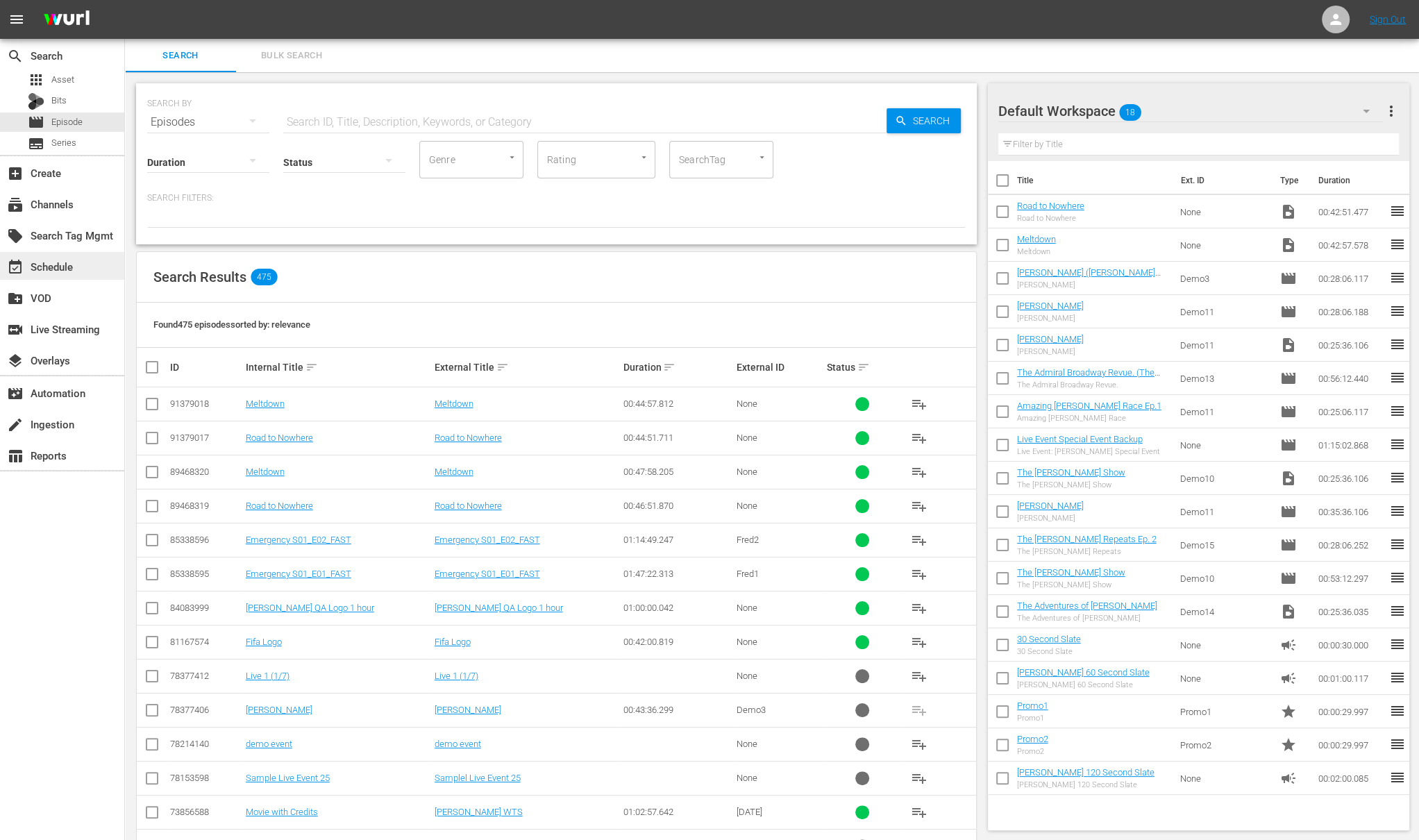
click at [54, 271] on div "event_available Schedule" at bounding box center [39, 264] width 78 height 12
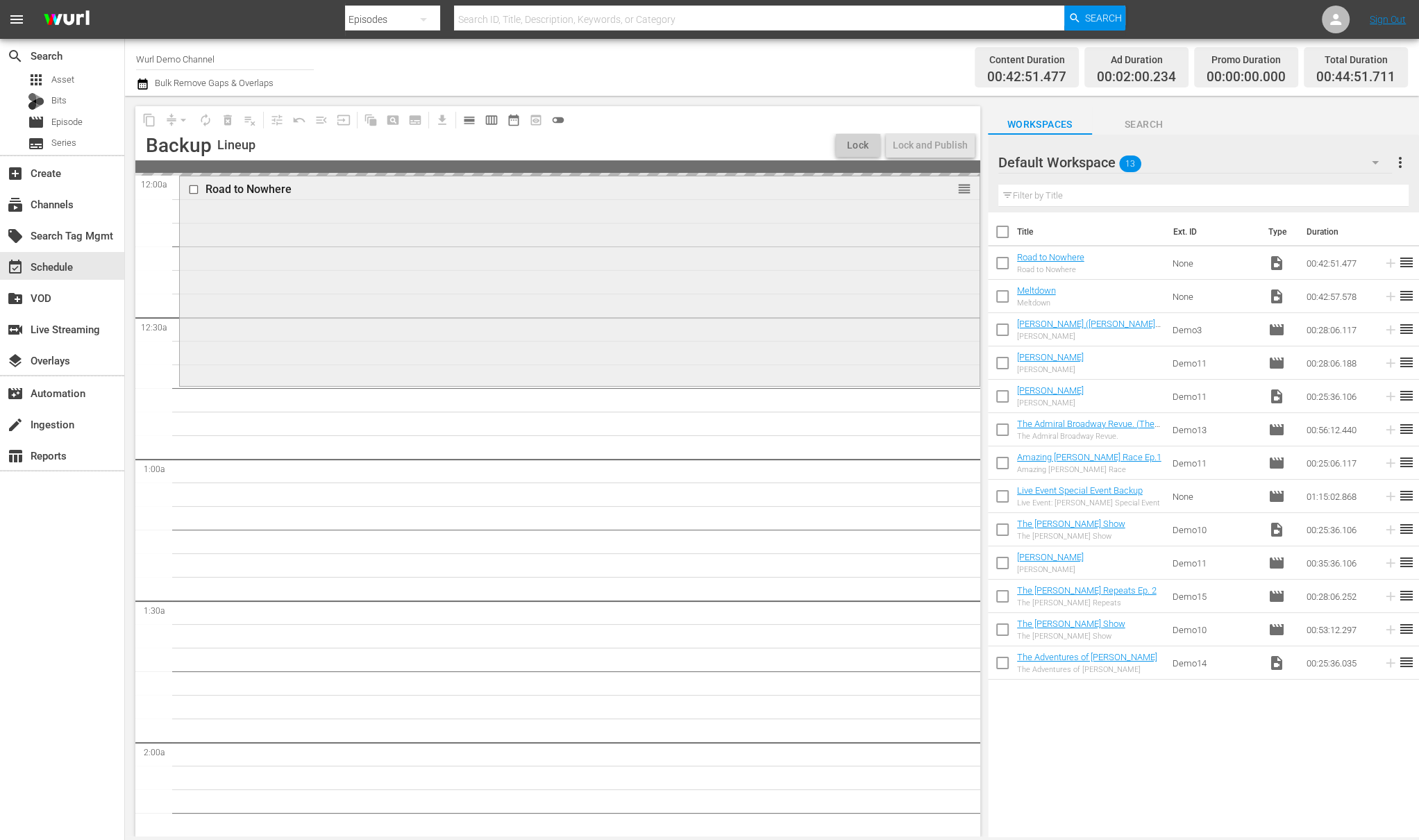
click at [268, 192] on div "Road to Nowhere" at bounding box center [554, 188] width 697 height 13
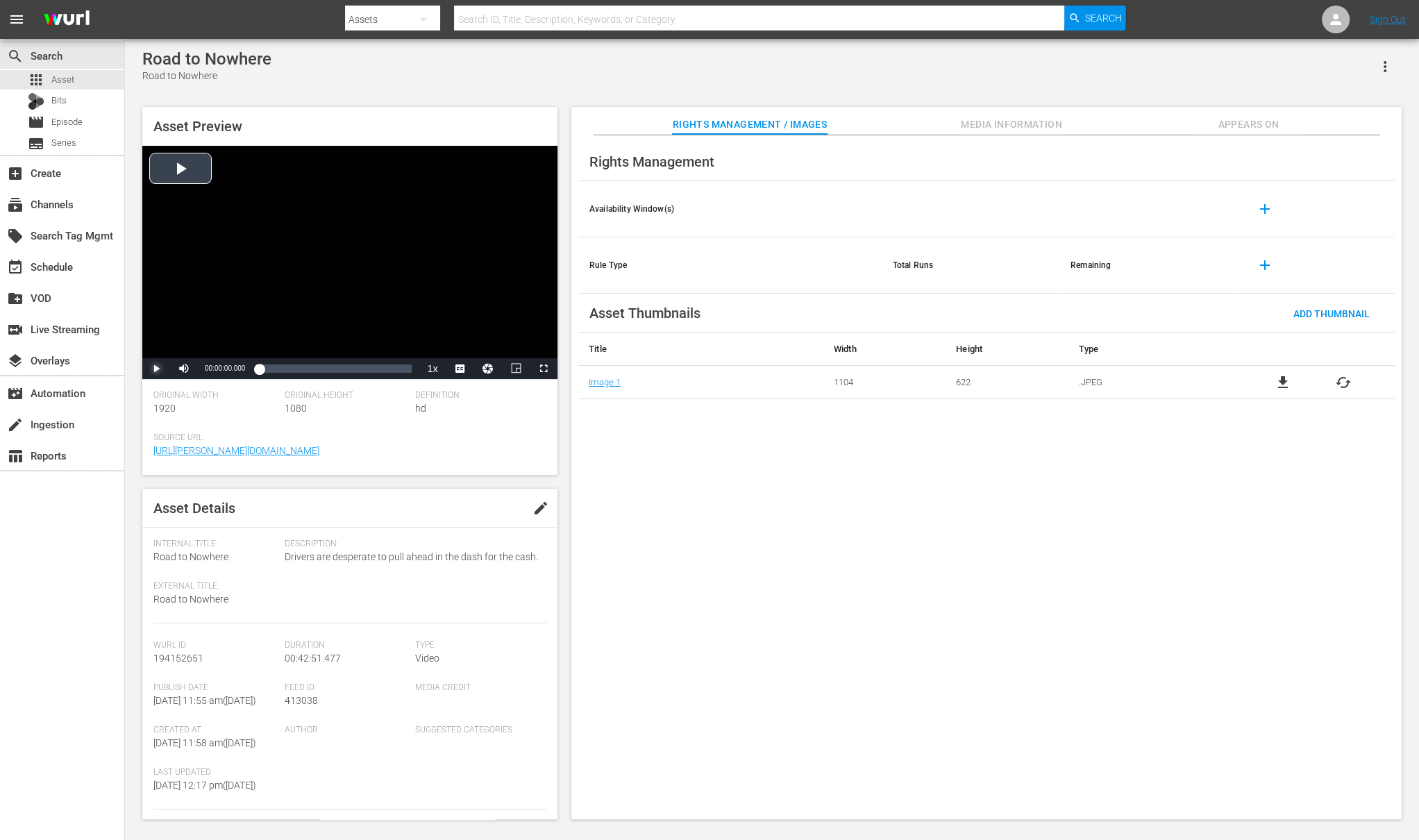
click at [156, 368] on span "Video Player" at bounding box center [156, 368] width 0 height 0
click at [70, 268] on div "event_available Schedule" at bounding box center [39, 264] width 78 height 12
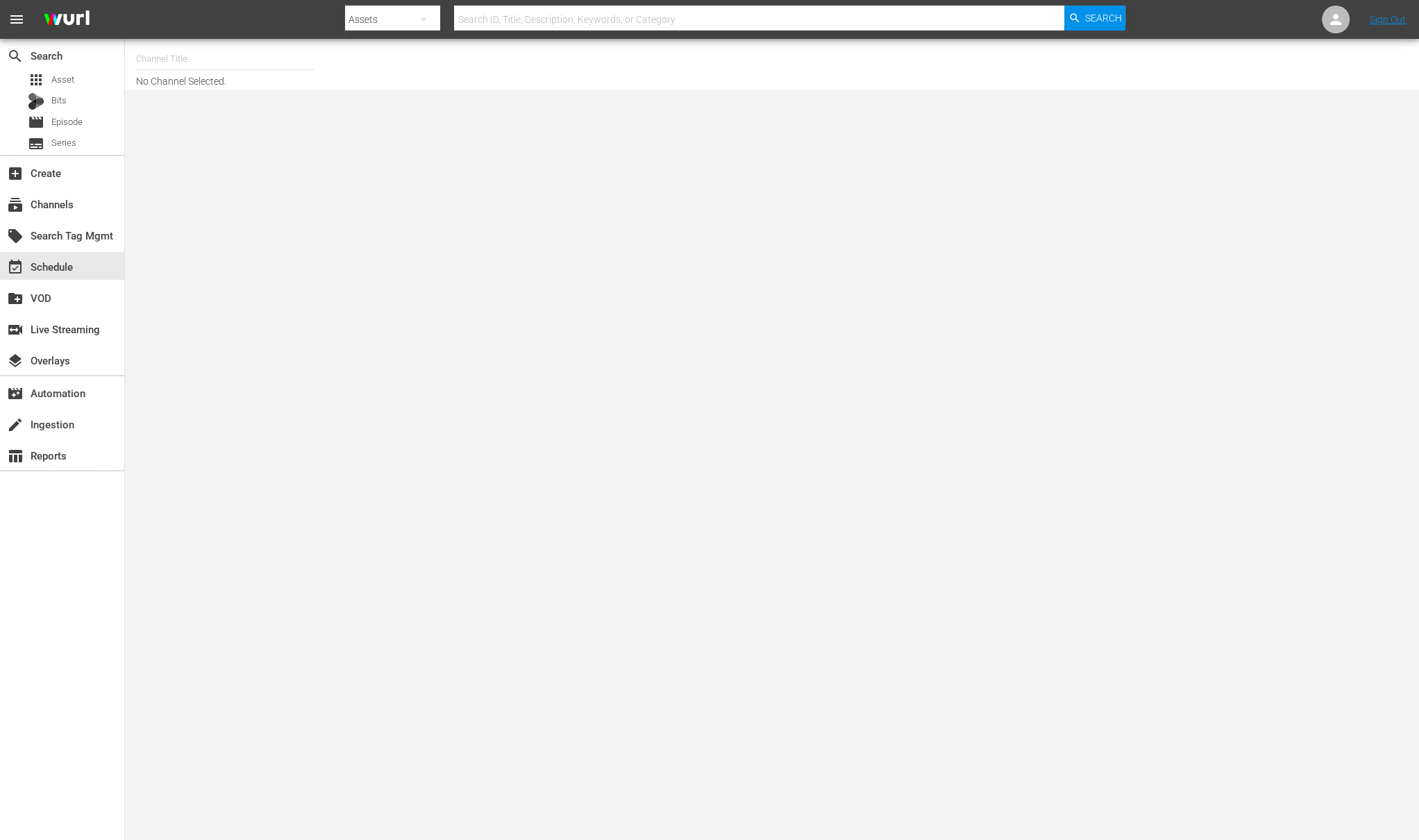
click at [234, 63] on input "text" at bounding box center [224, 59] width 178 height 33
click at [243, 96] on div "[PERSON_NAME] Demo Channel (2122 - wurl_sales_wurldemochannel_1)" at bounding box center [327, 98] width 360 height 33
type input "[PERSON_NAME] Demo Channel (2122 - wurl_sales_wurldemochannel_1)"
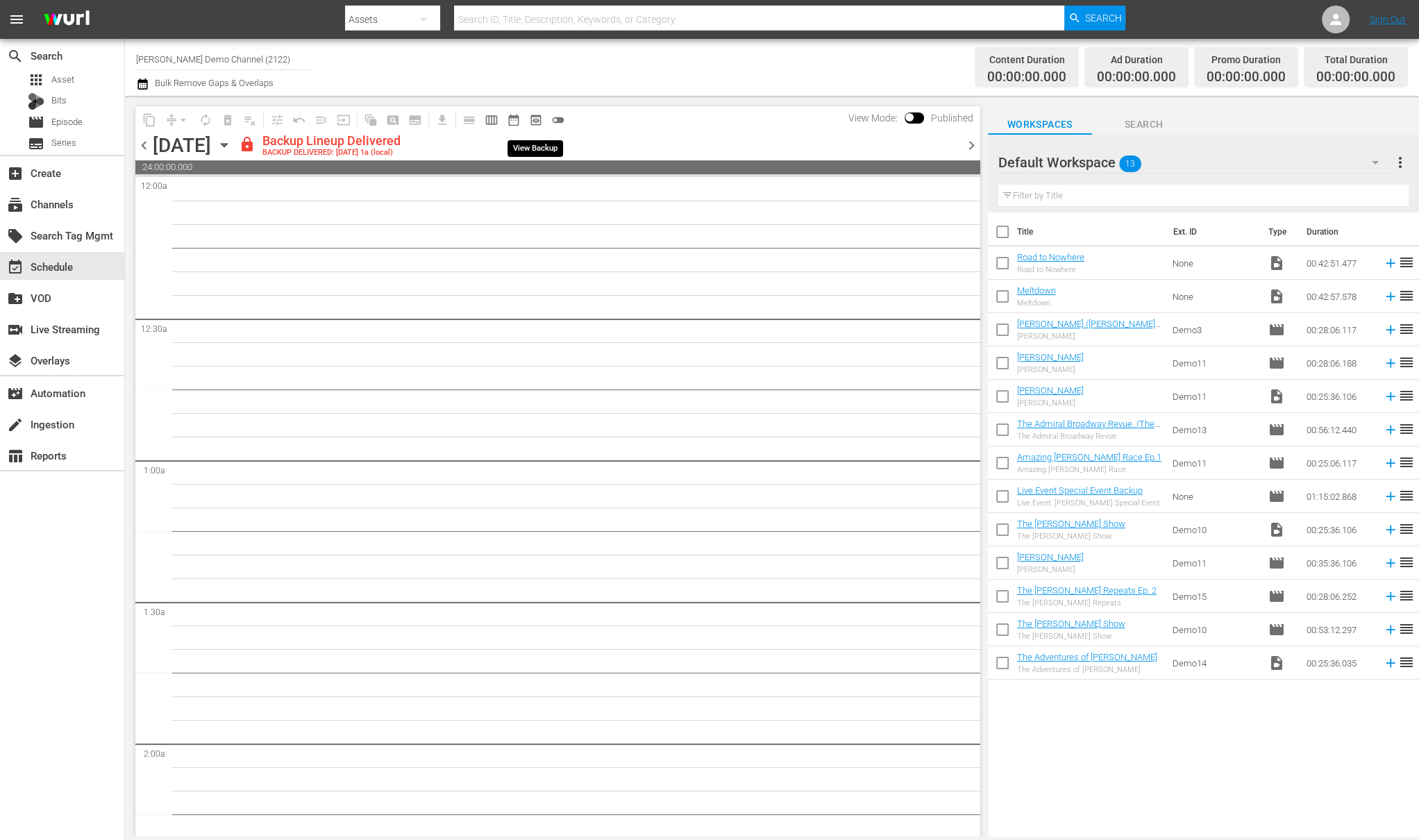
click at [527, 119] on button "preview_outlined" at bounding box center [536, 120] width 22 height 22
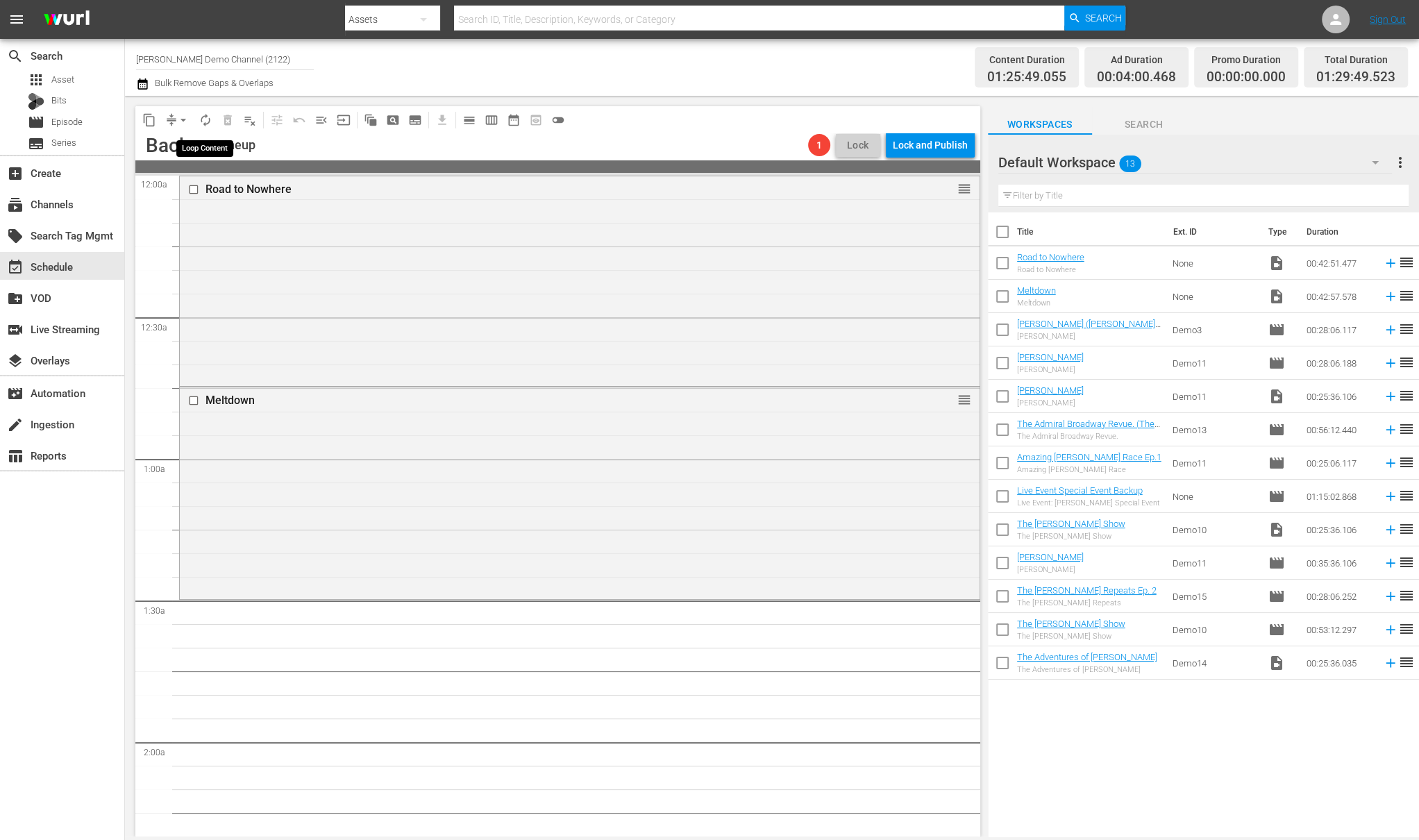
click at [204, 116] on span "autorenew_outlined" at bounding box center [206, 120] width 14 height 14
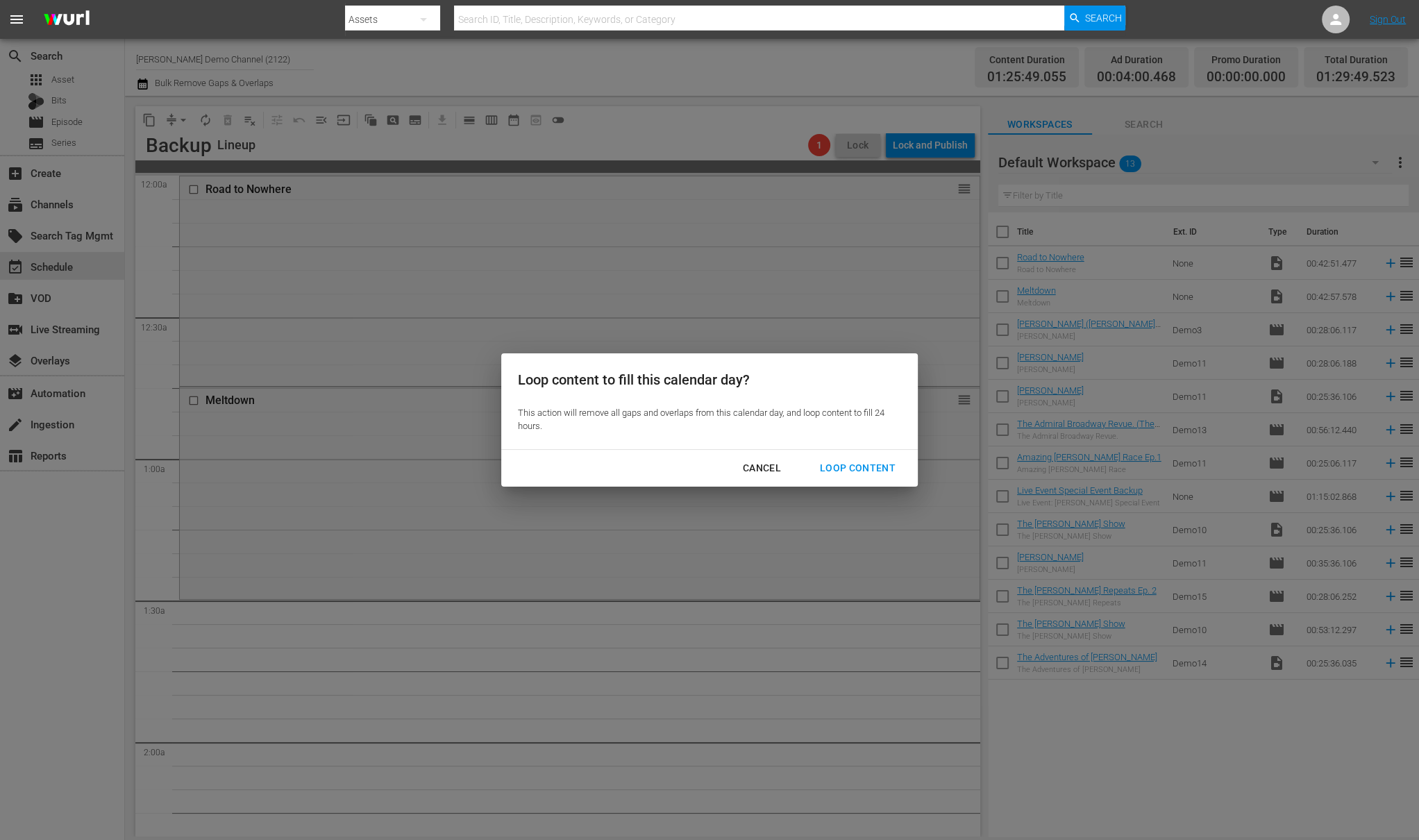
click at [845, 468] on div "Loop Content" at bounding box center [858, 468] width 98 height 17
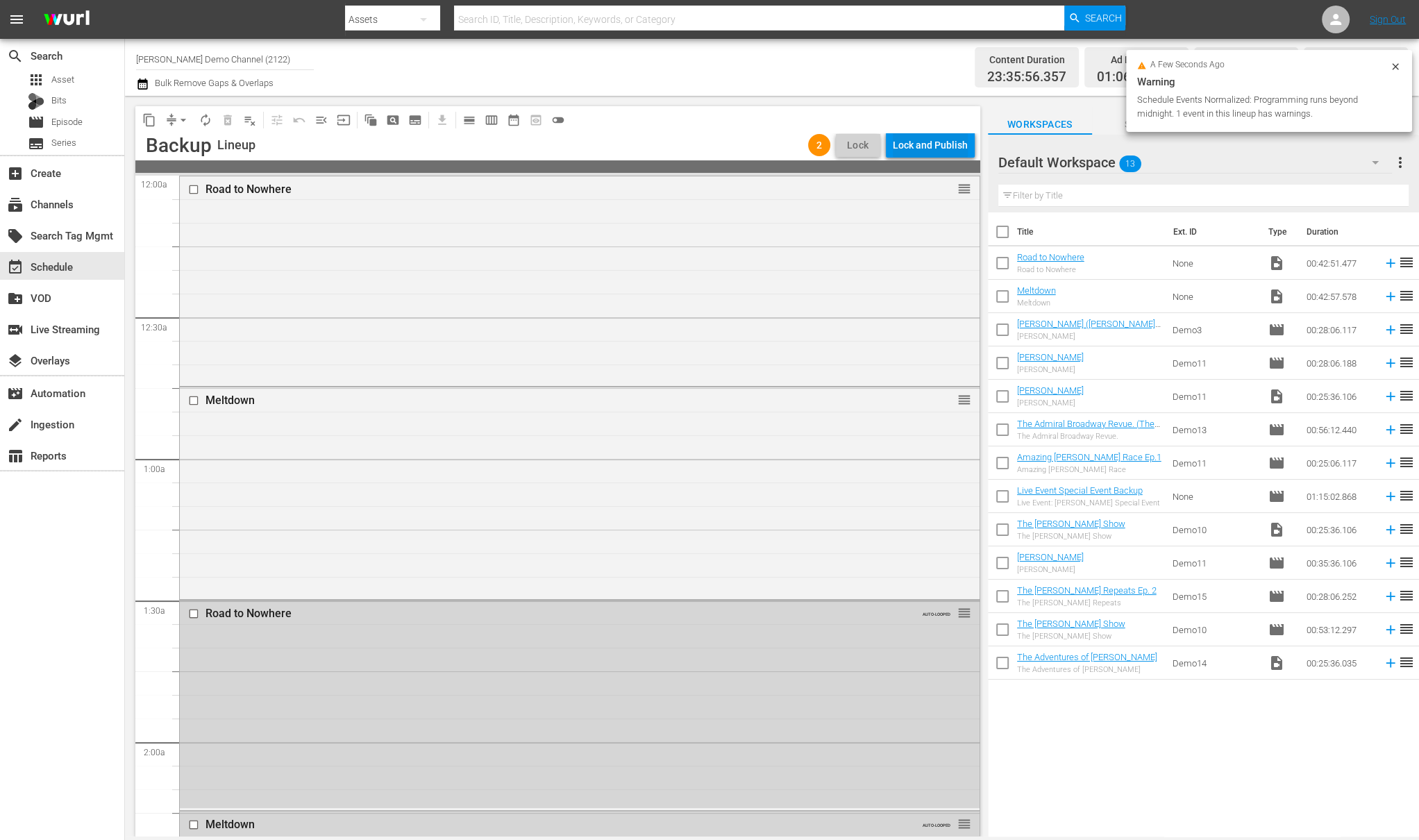
click at [935, 144] on div "Lock and Publish" at bounding box center [930, 145] width 75 height 25
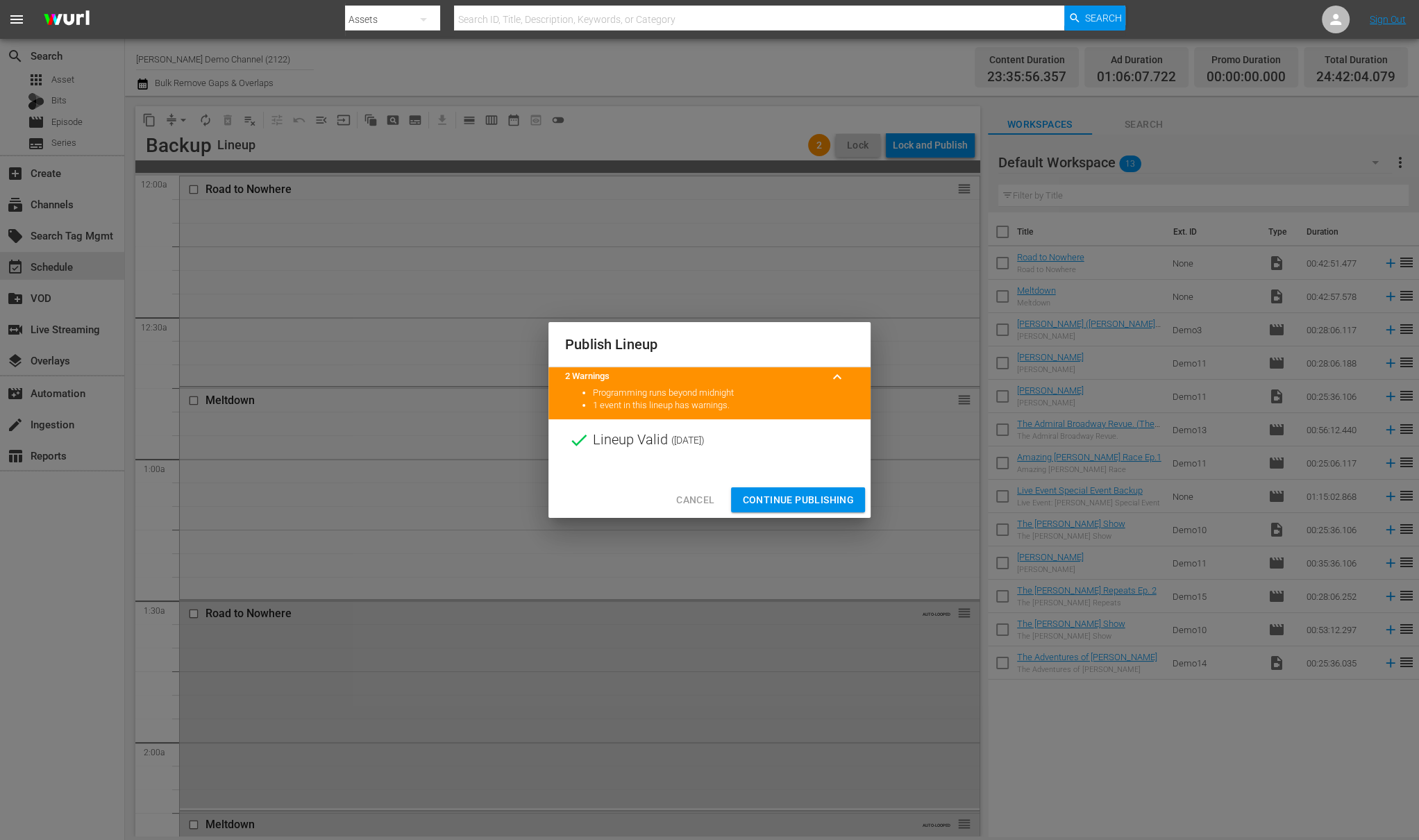
click at [796, 506] on span "Continue Publishing" at bounding box center [798, 500] width 112 height 17
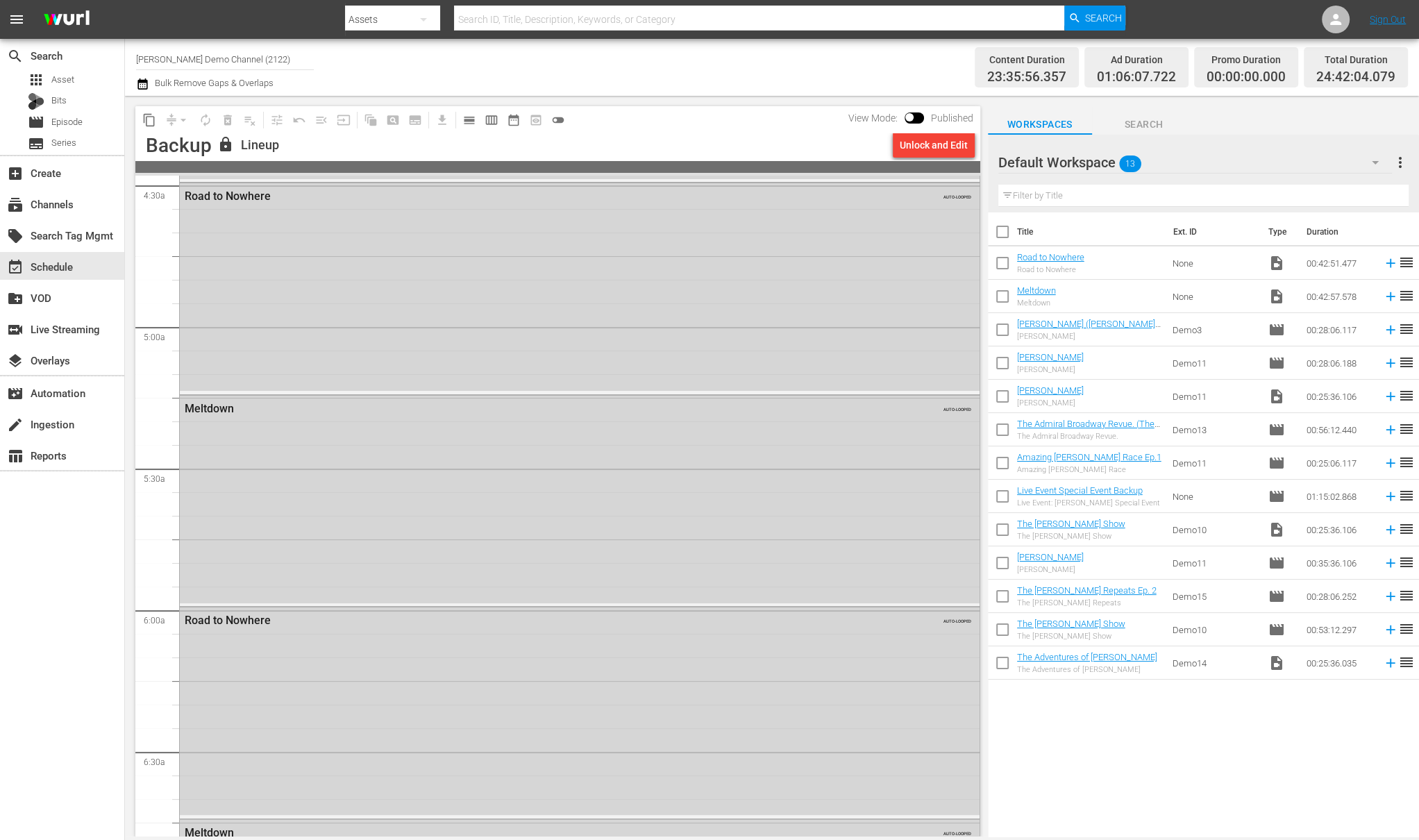
scroll to position [1205, 0]
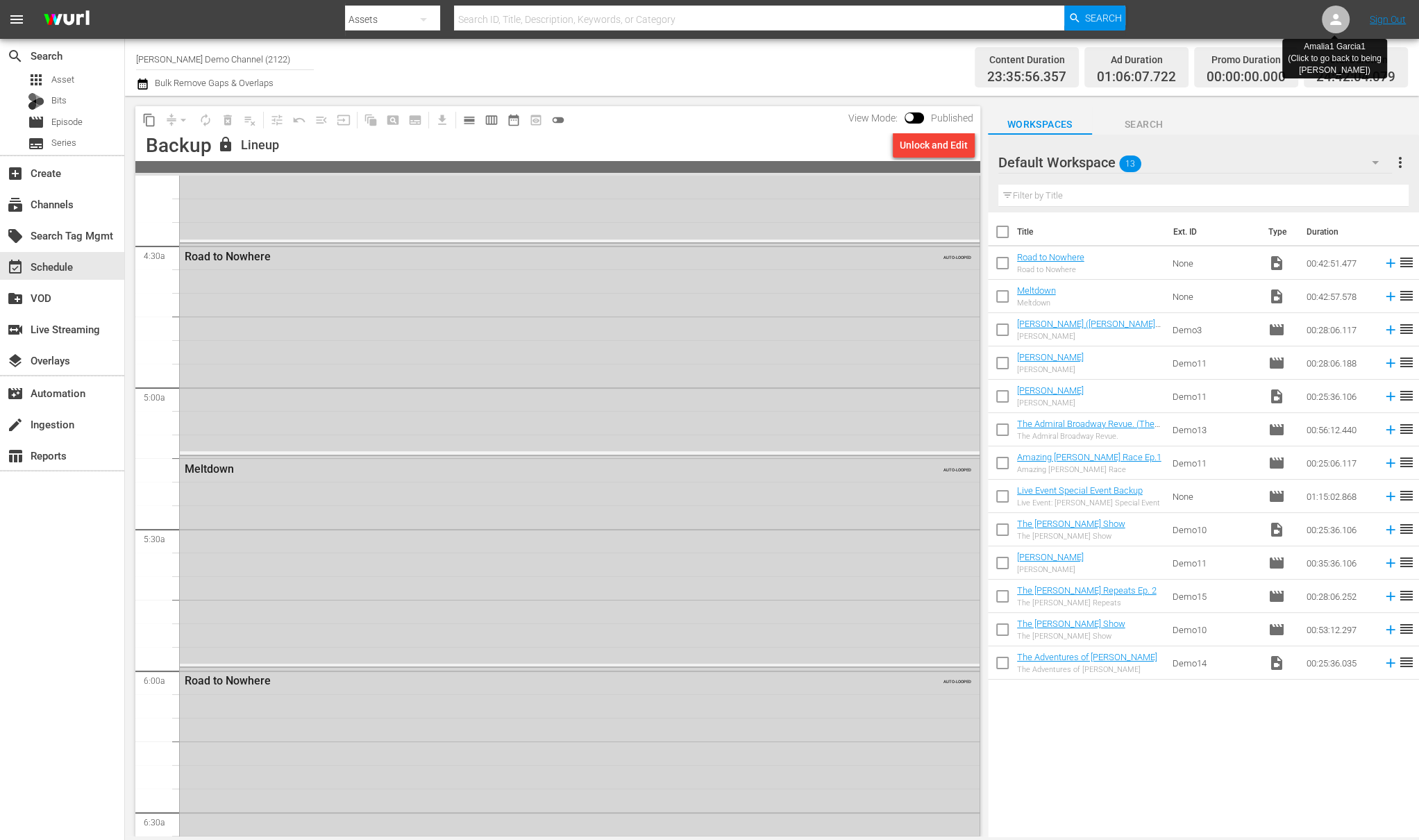
click at [1338, 25] on icon at bounding box center [1335, 19] width 16 height 16
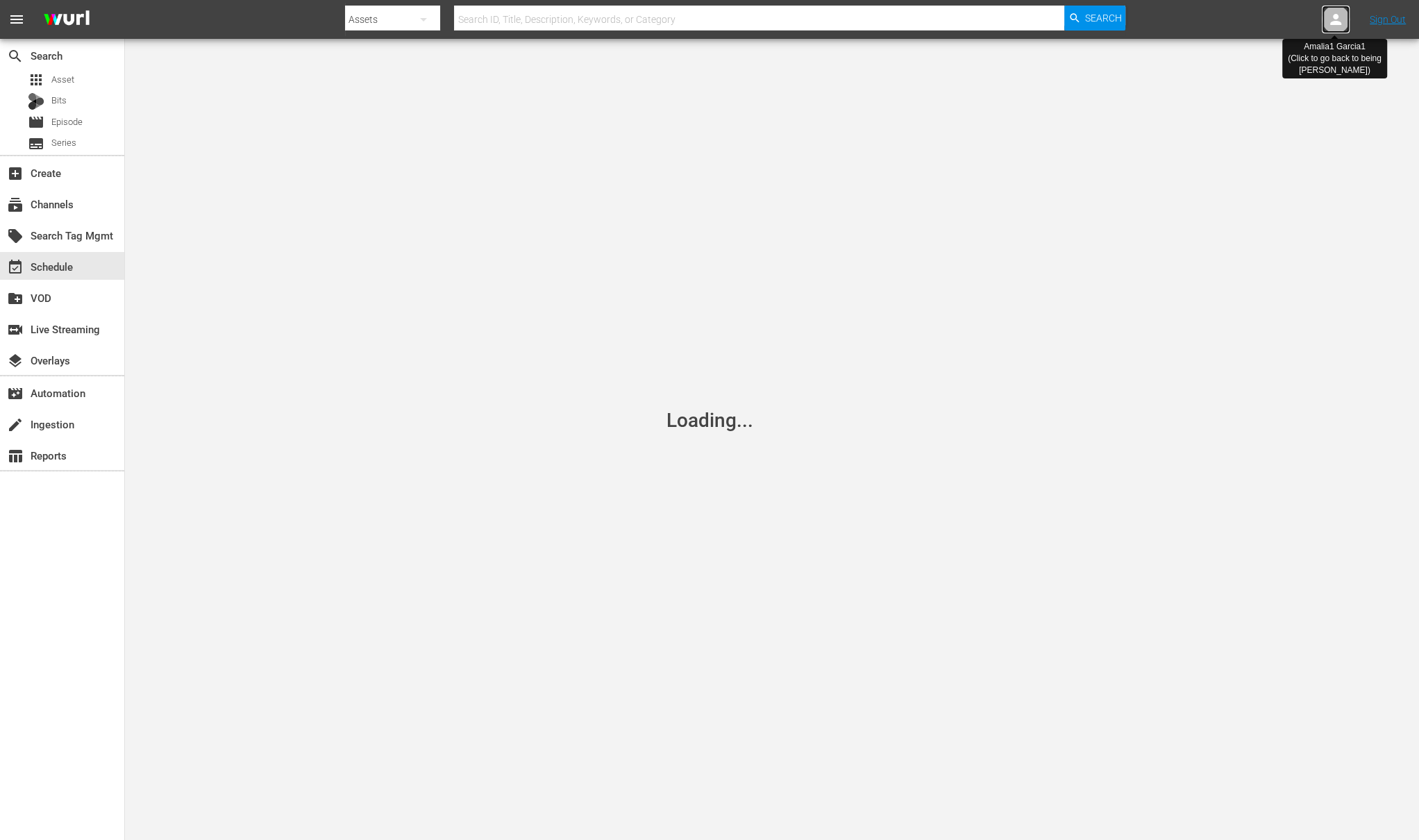
click at [1338, 25] on icon at bounding box center [1335, 19] width 16 height 16
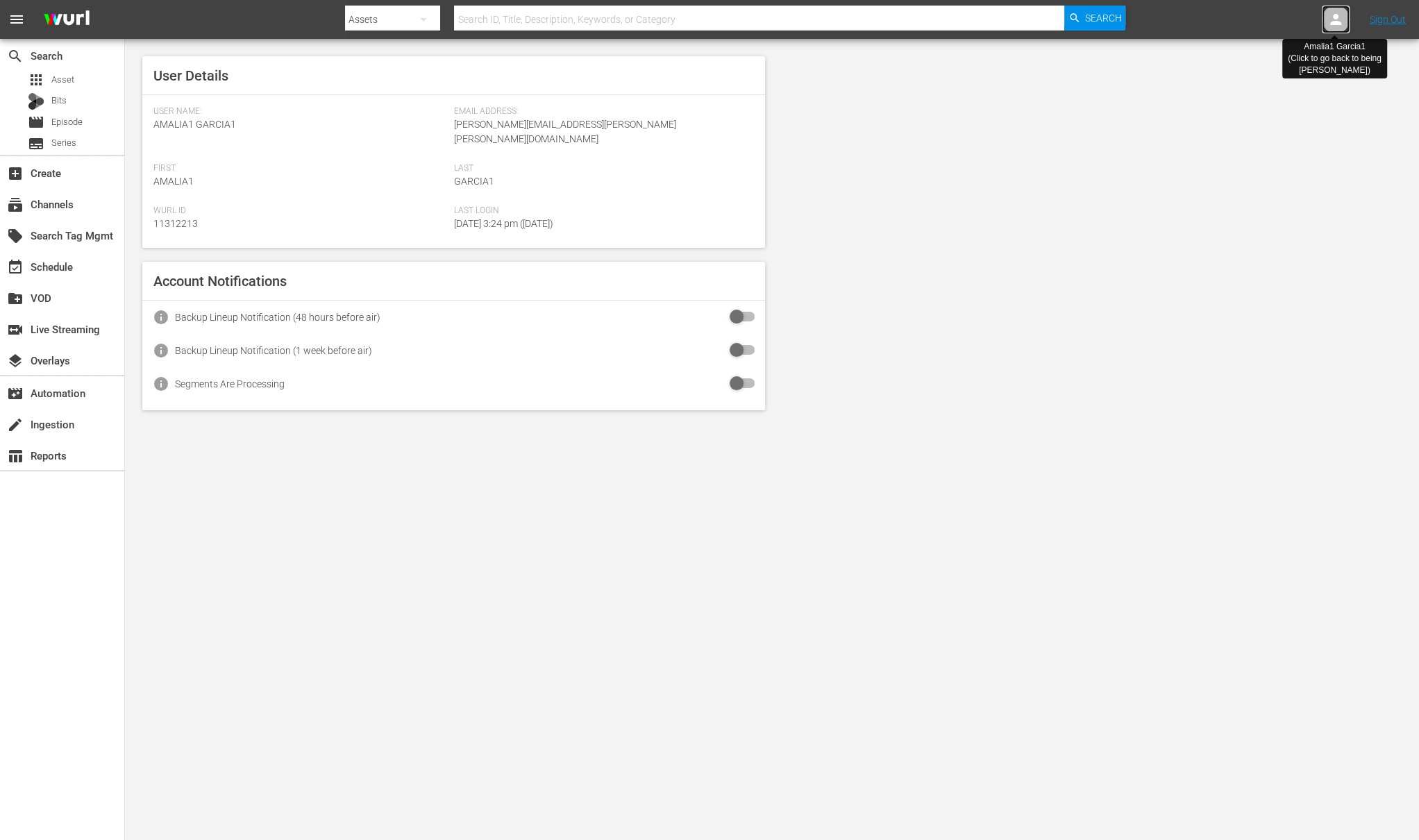
click at [1337, 21] on icon at bounding box center [1336, 19] width 11 height 11
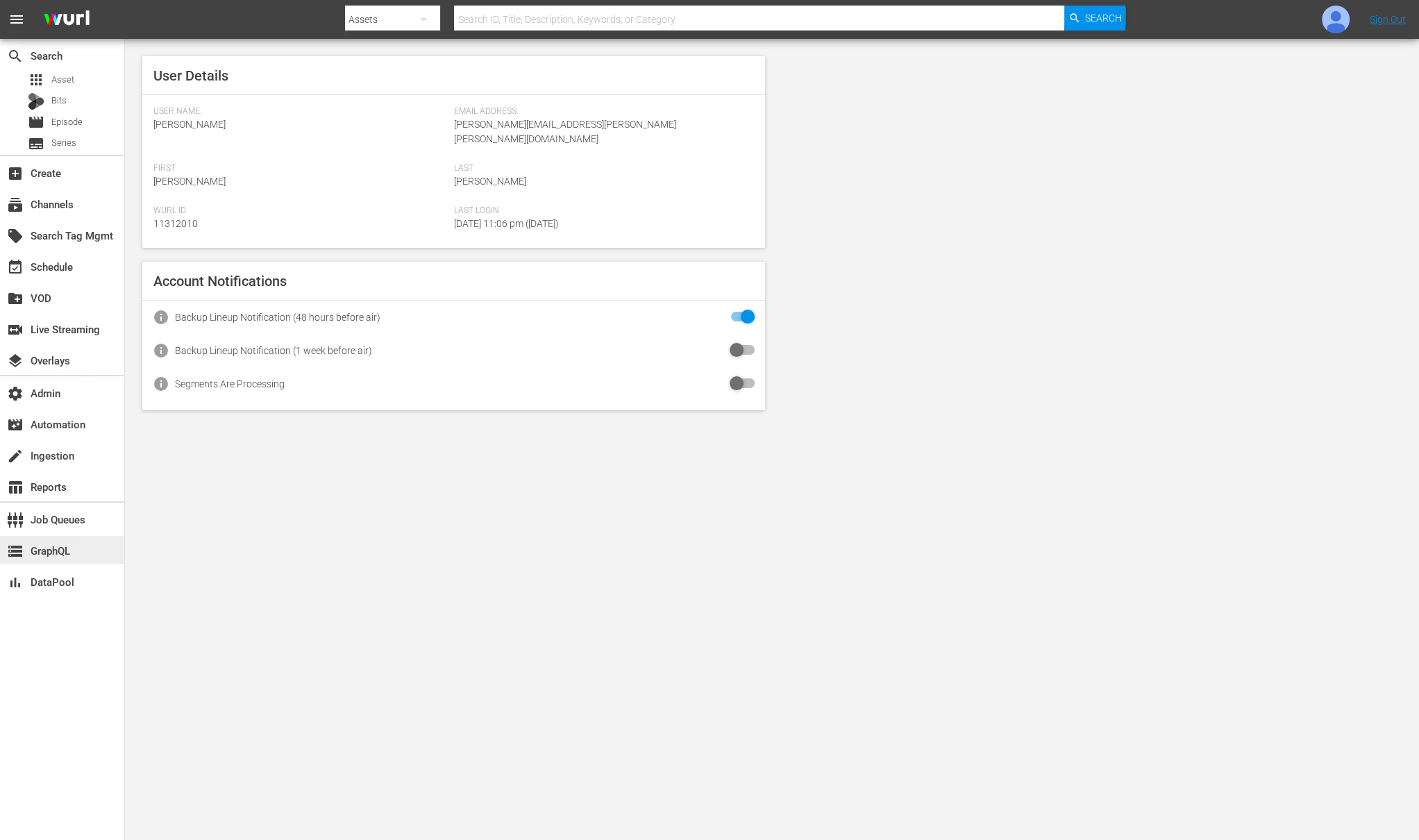
click at [49, 546] on div "storage GraphQL" at bounding box center [39, 548] width 78 height 12
